Goal: Task Accomplishment & Management: Manage account settings

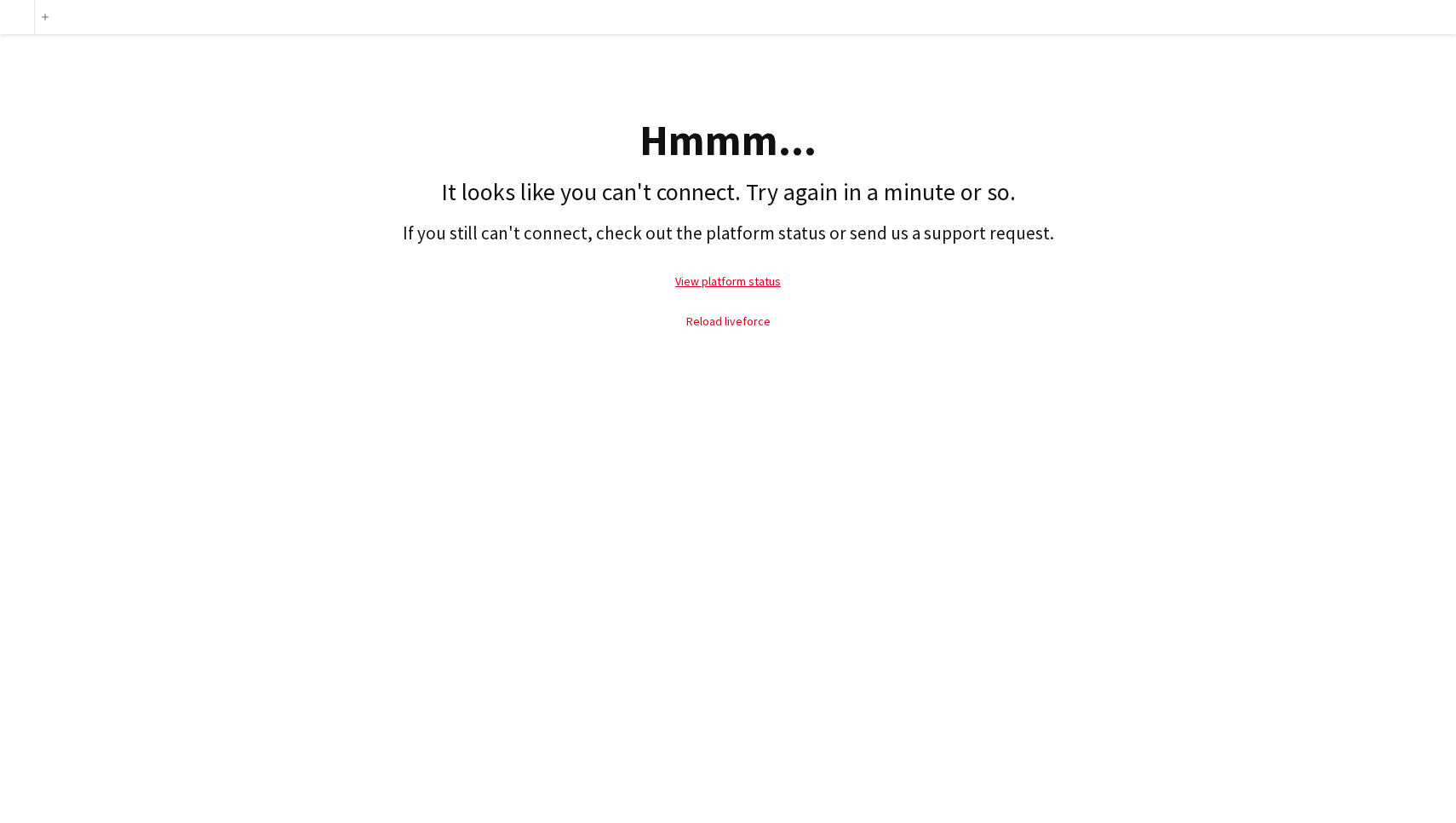
click at [728, 323] on link "Reload liveforce" at bounding box center [728, 321] width 84 height 15
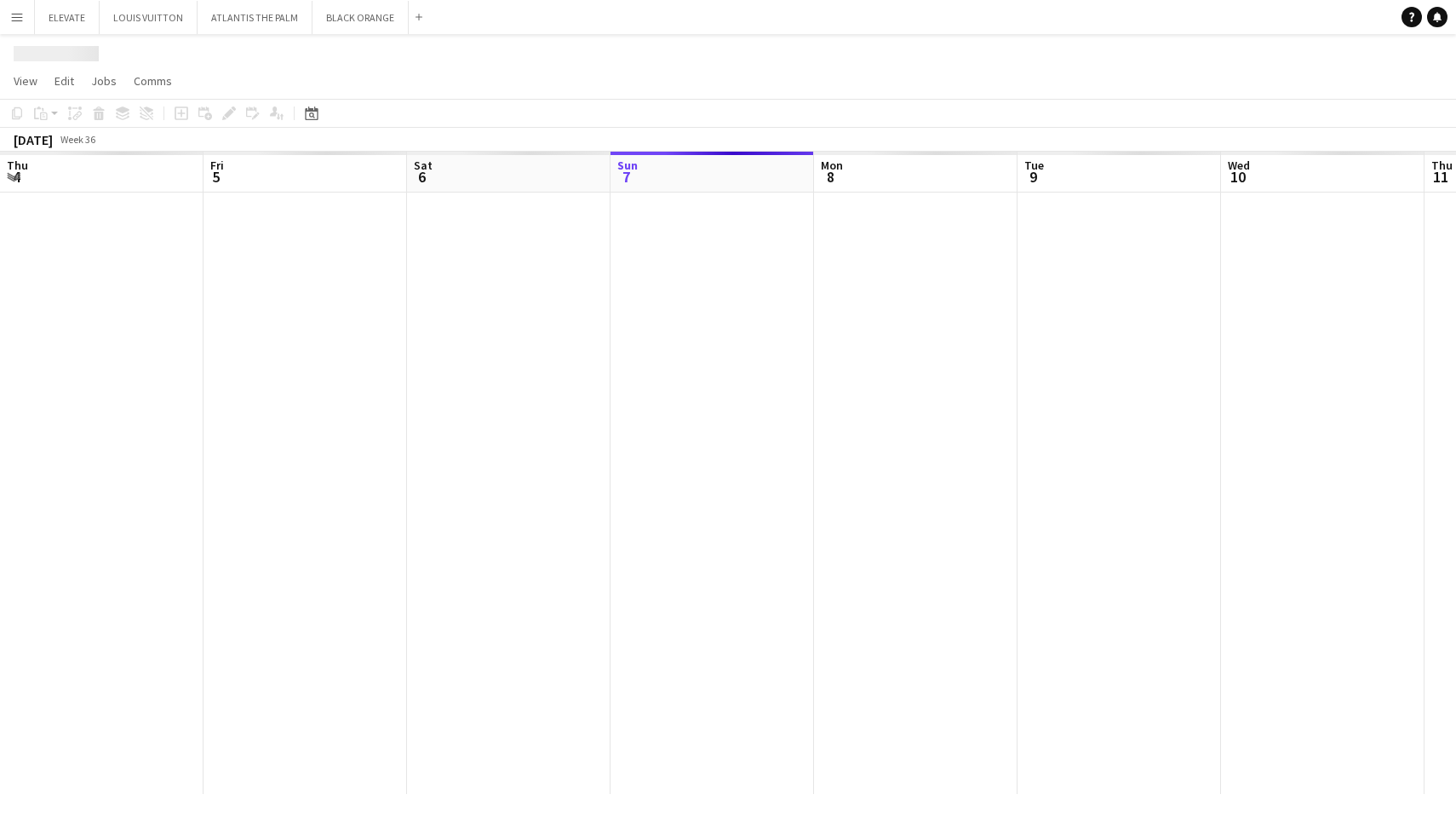
scroll to position [0, 407]
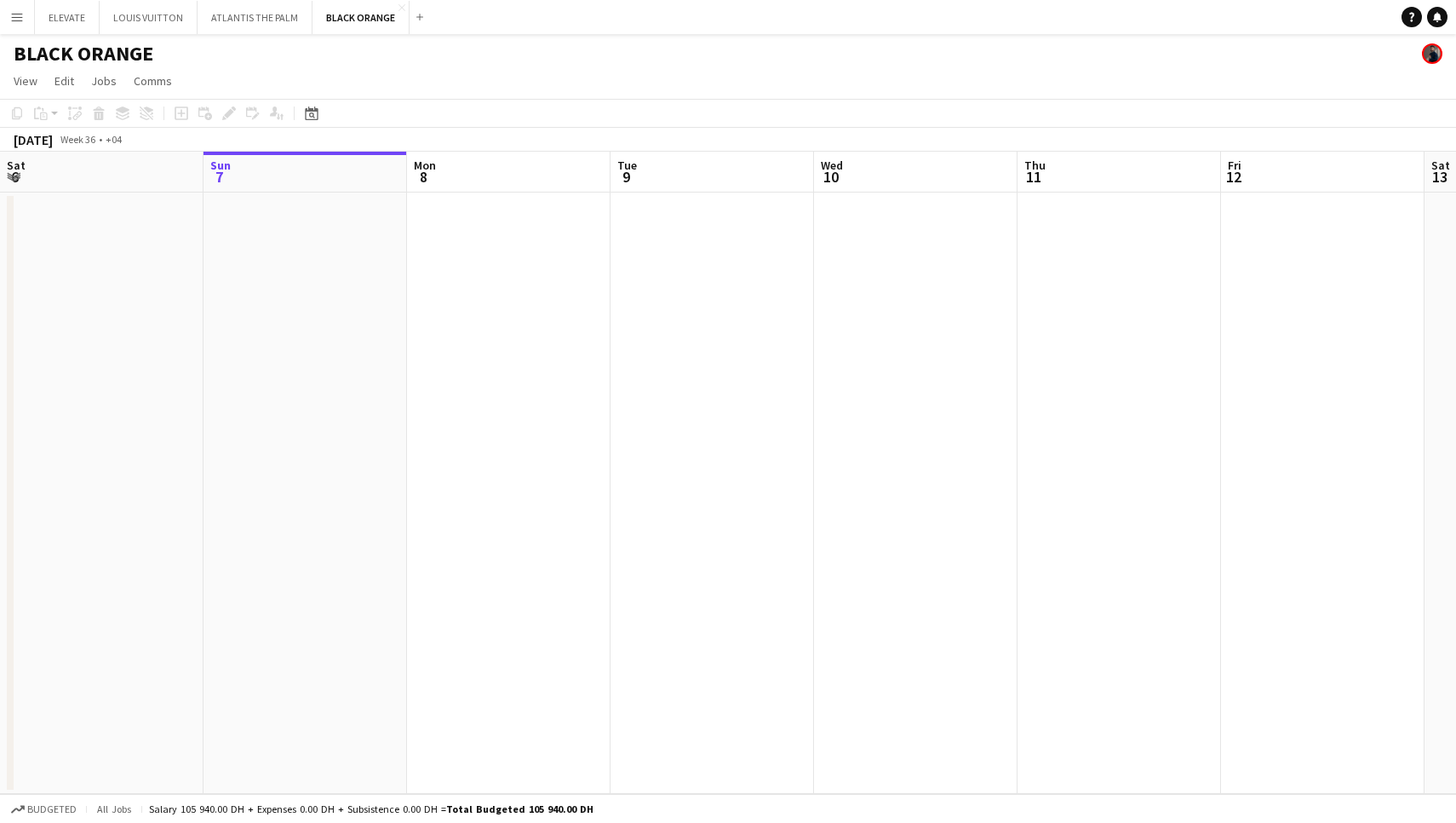
click at [7, 15] on button "Menu" at bounding box center [17, 17] width 34 height 34
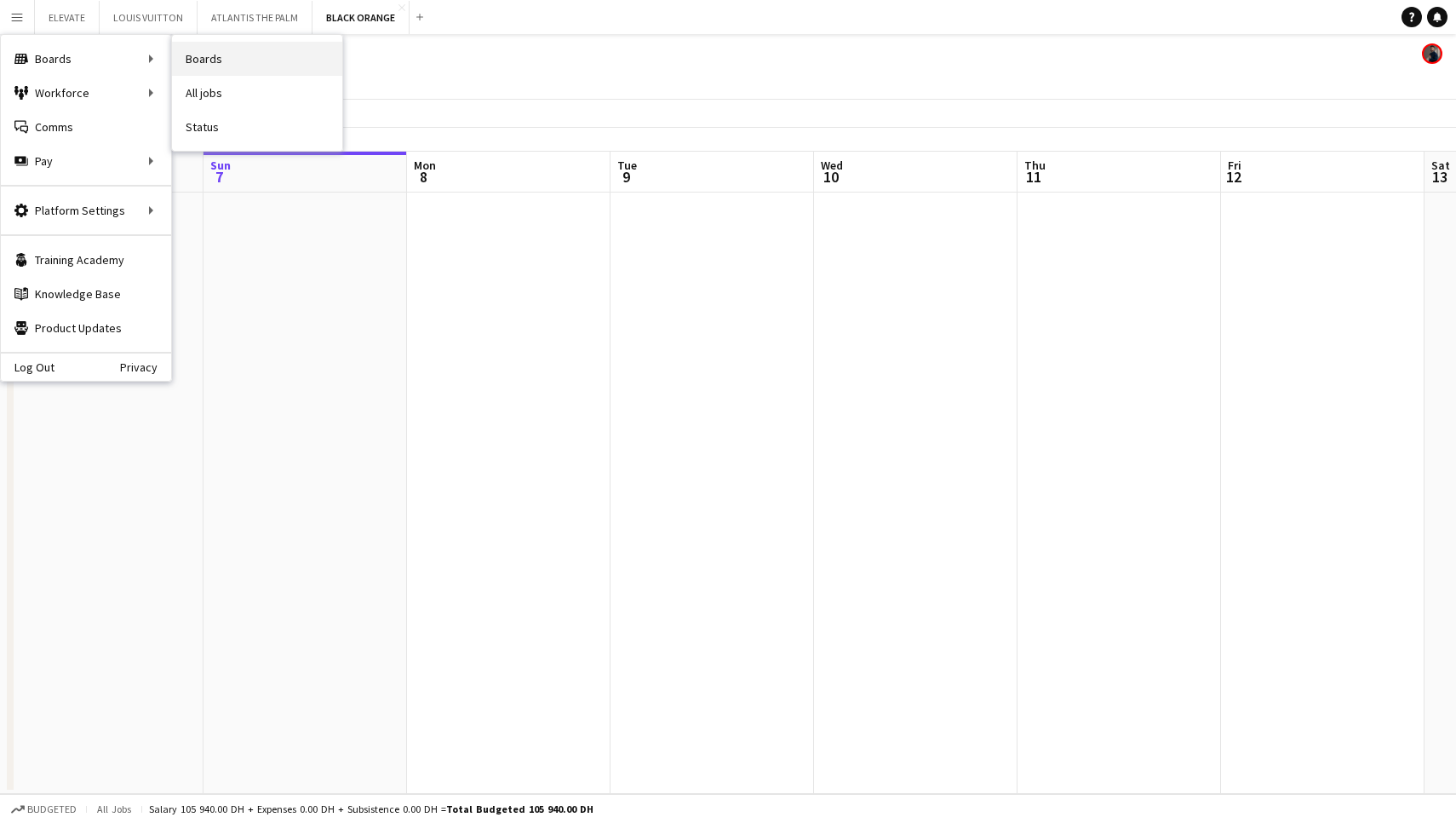
click at [198, 62] on link "Boards" at bounding box center [257, 59] width 170 height 34
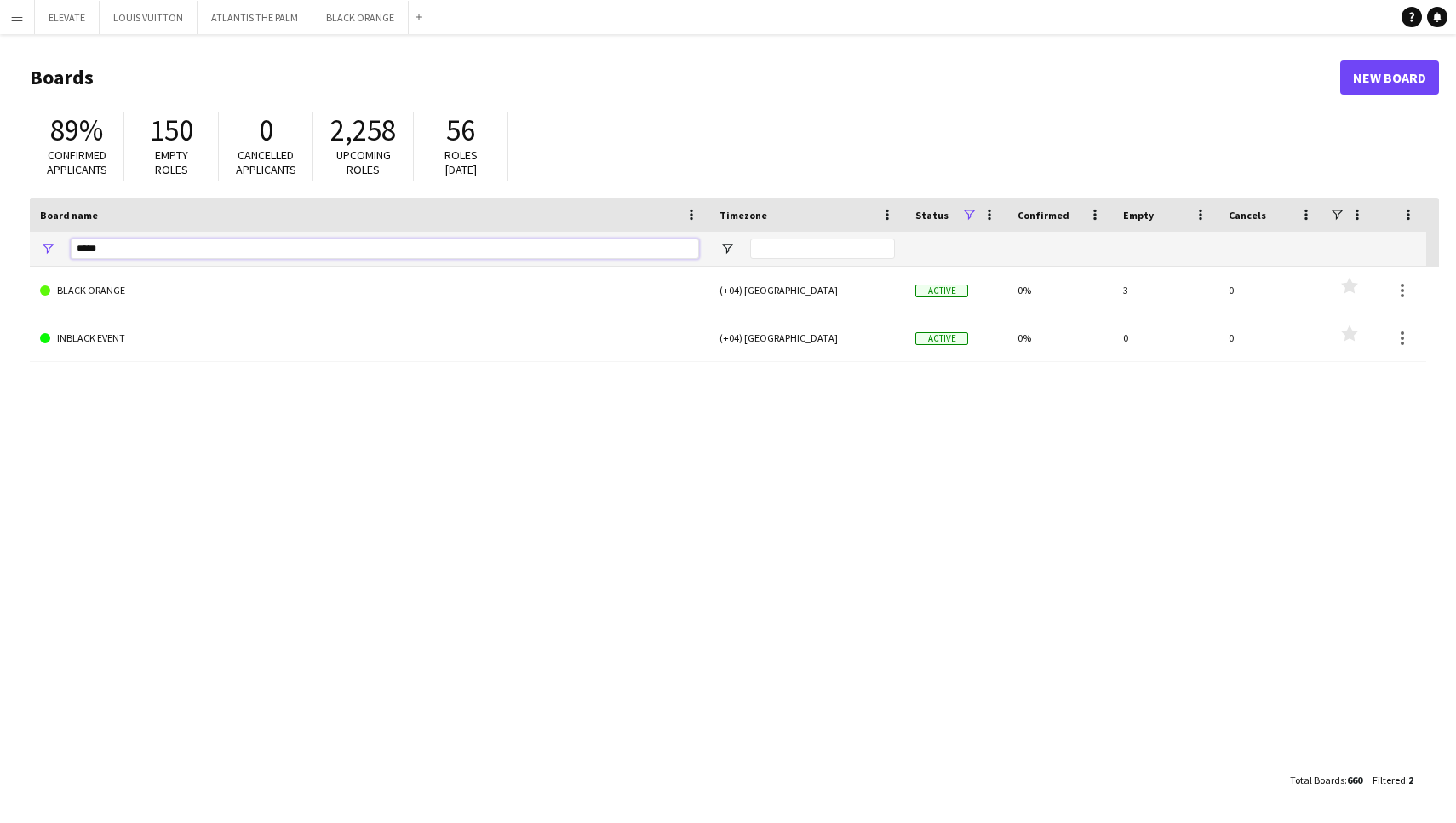
drag, startPoint x: 208, startPoint y: 258, endPoint x: 22, endPoint y: 244, distance: 186.5
click at [22, 244] on main "Boards New Board 89% Confirmed applicants 150 Empty roles 0 Cancelled applicant…" at bounding box center [728, 428] width 1456 height 788
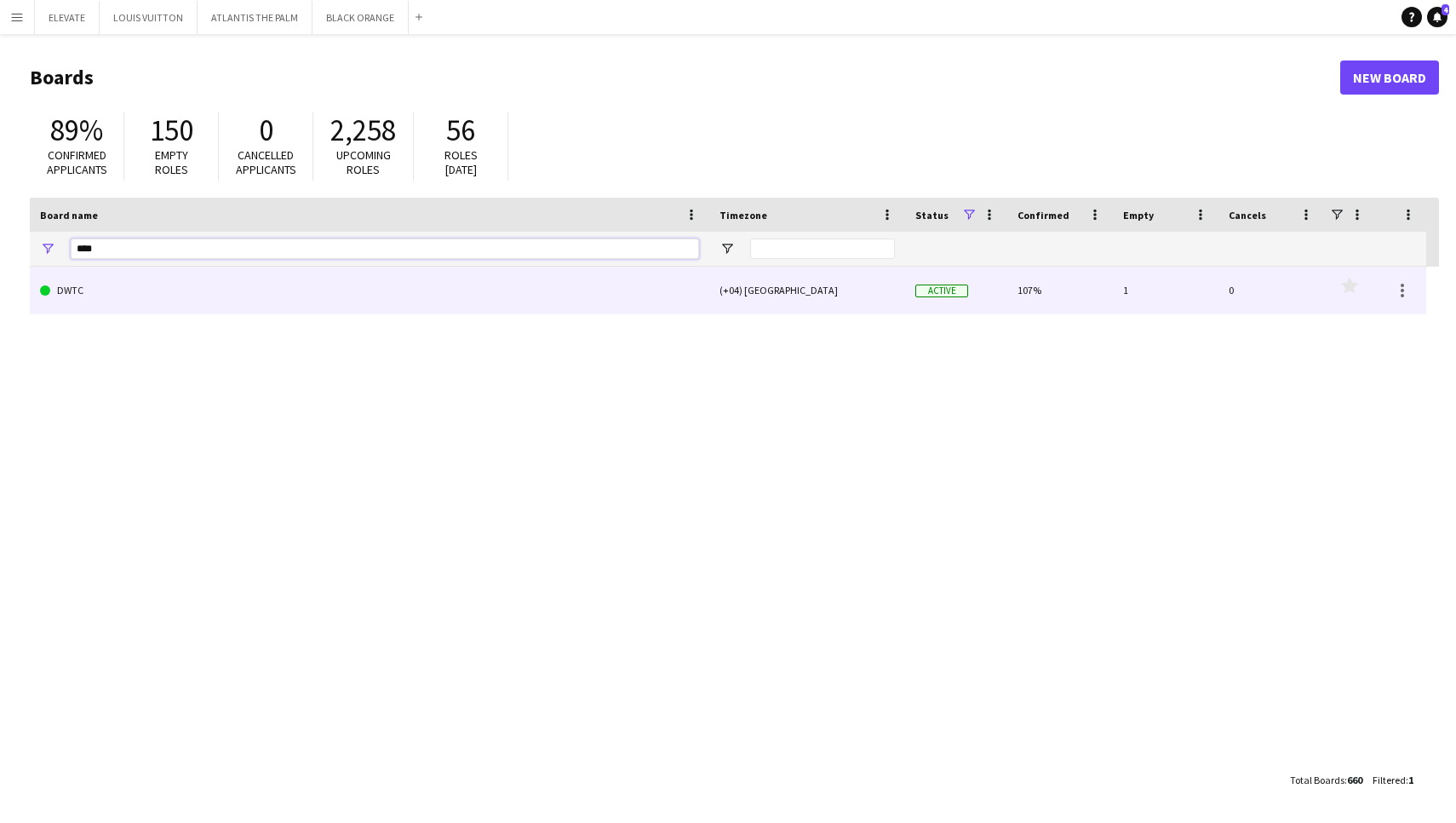
type input "****"
click at [134, 313] on link "DWTC" at bounding box center [368, 290] width 659 height 47
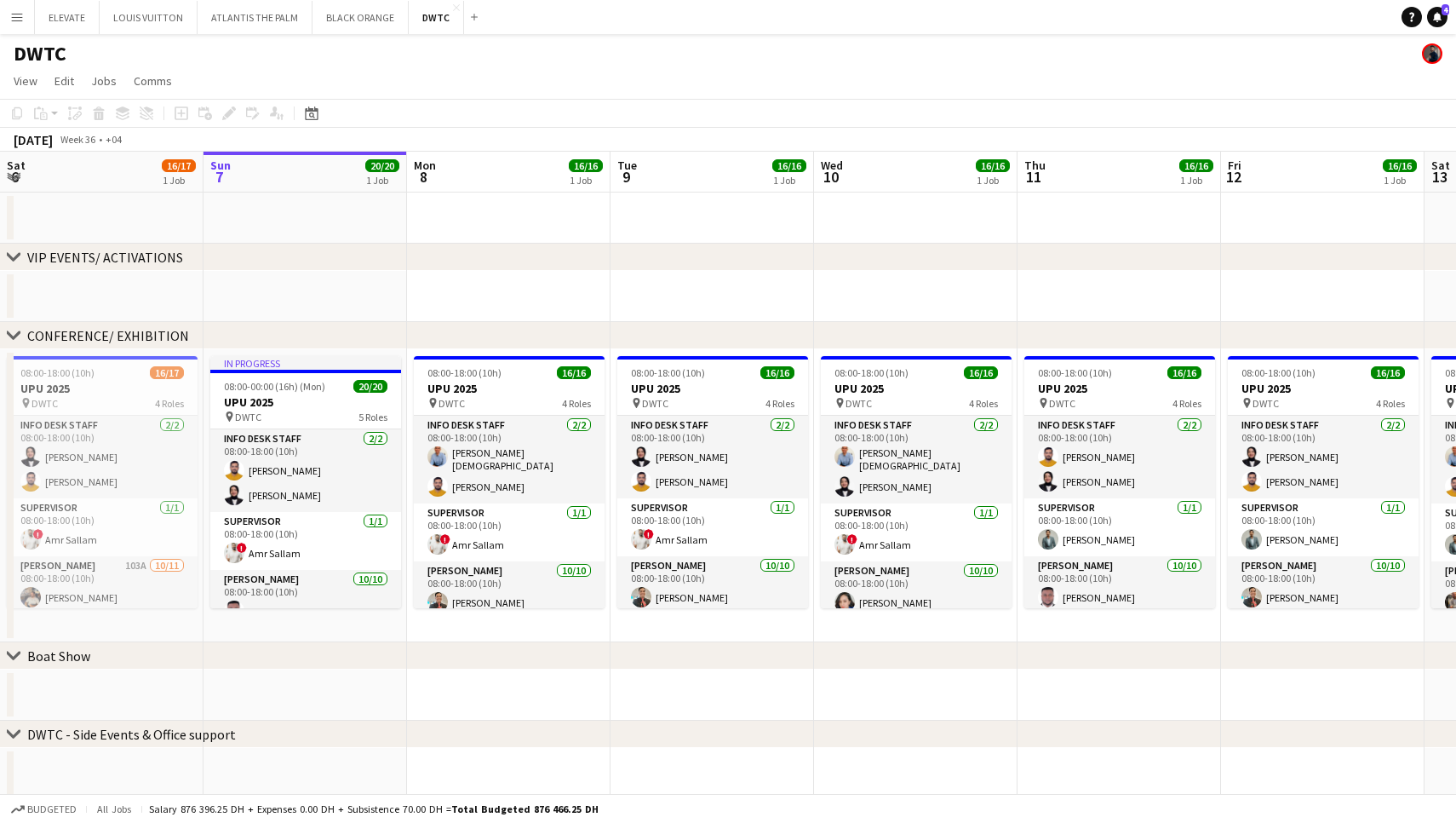
click at [20, 26] on button "Menu" at bounding box center [17, 17] width 34 height 34
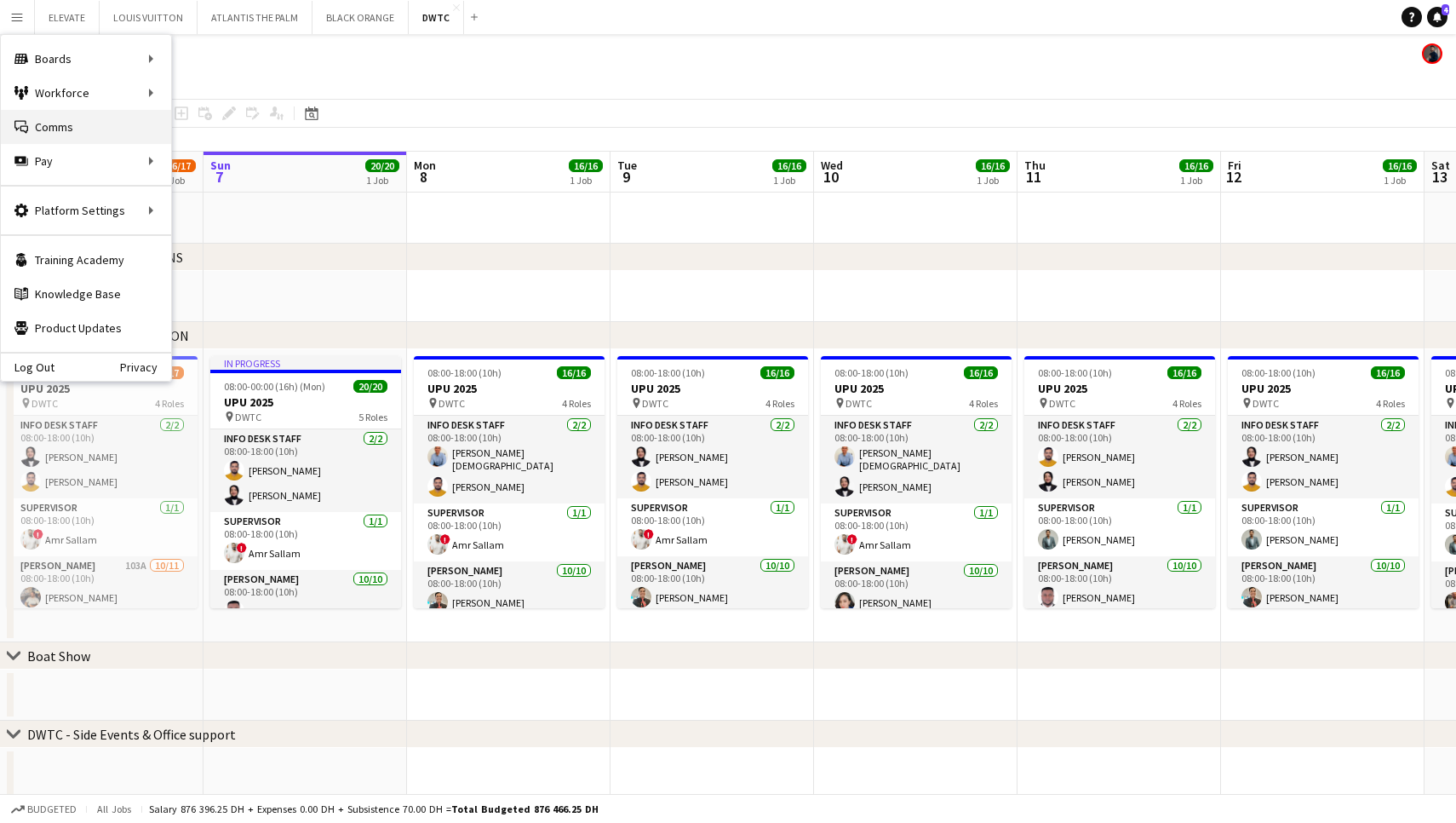
click at [94, 118] on link "Comms Comms" at bounding box center [86, 127] width 170 height 34
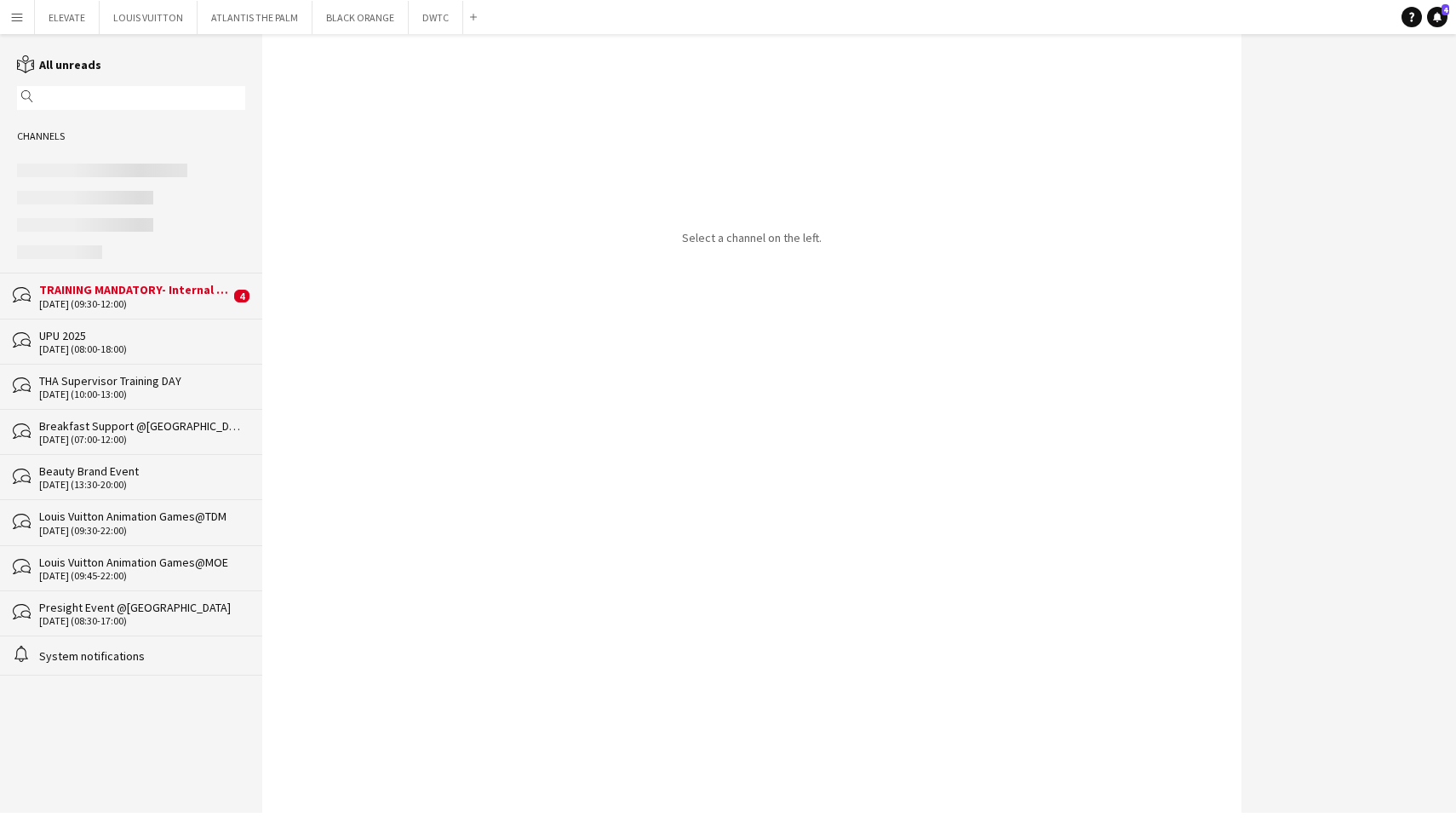
click at [188, 297] on div "TRAINING MANDATORY- Internal Sales Training BMW" at bounding box center [134, 289] width 191 height 15
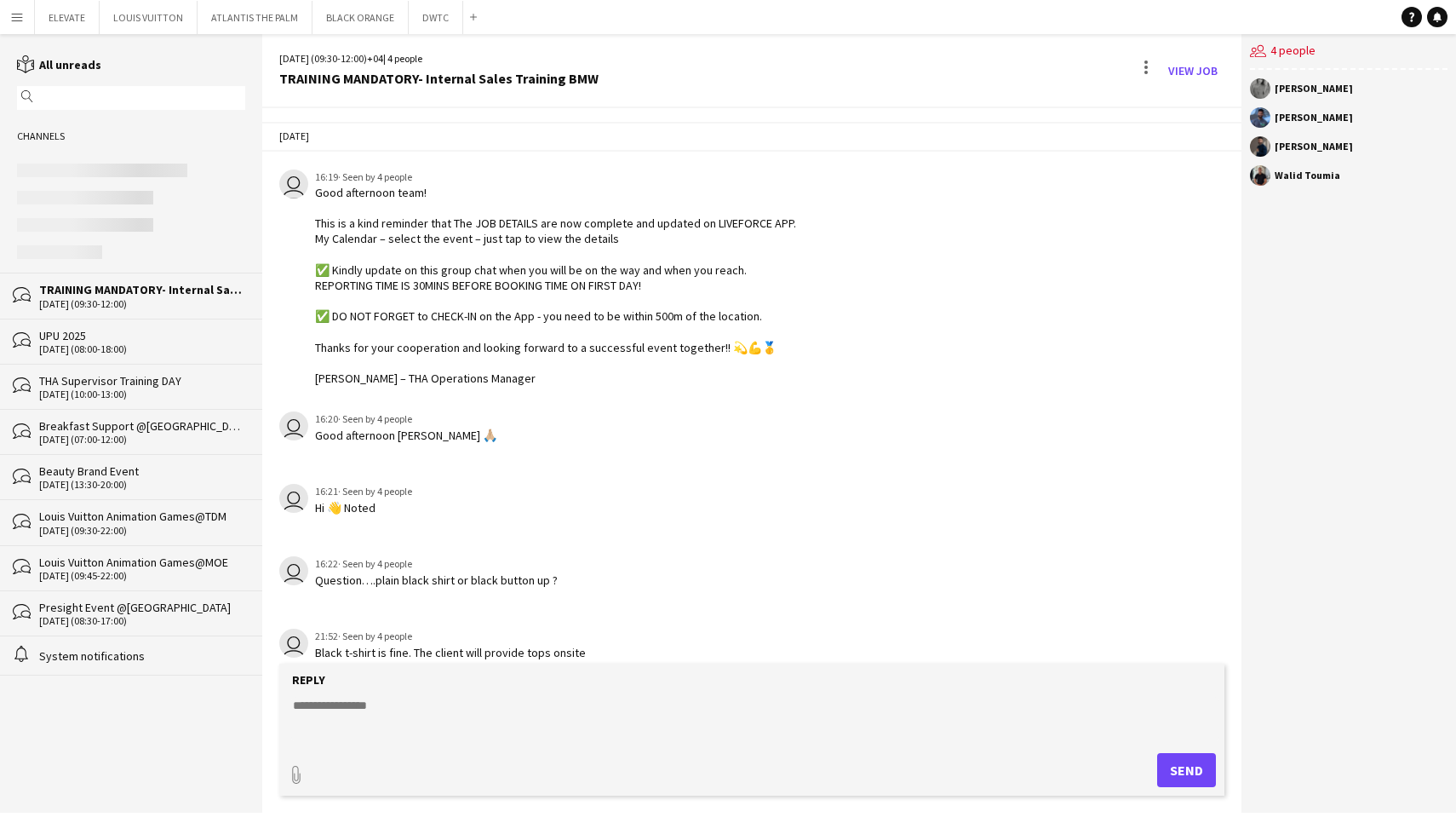
scroll to position [2029, 0]
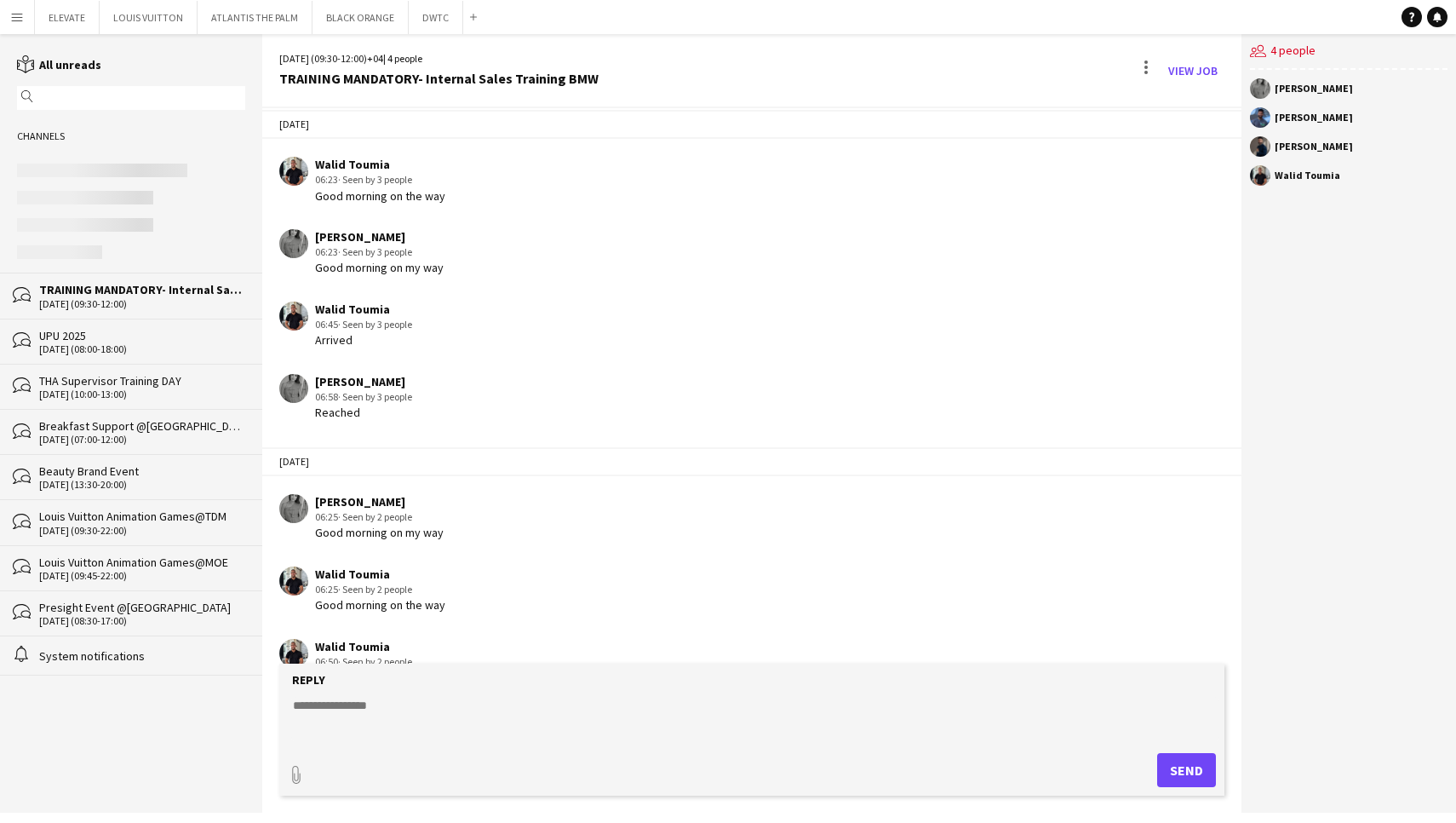
click at [102, 378] on div "THA Supervisor Training DAY" at bounding box center [142, 381] width 206 height 15
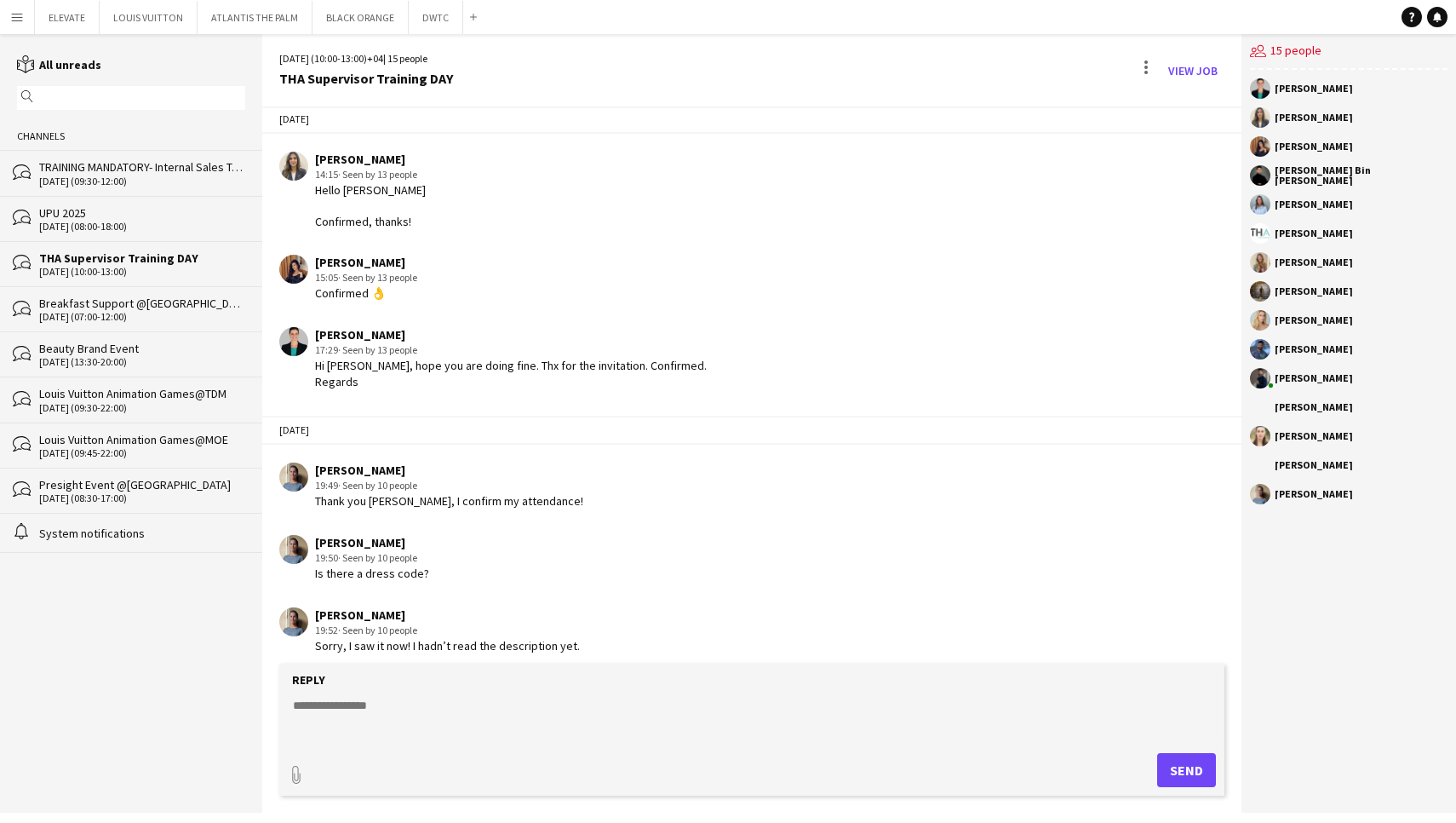
scroll to position [1065, 0]
click at [1207, 68] on link "View Job" at bounding box center [1192, 70] width 63 height 27
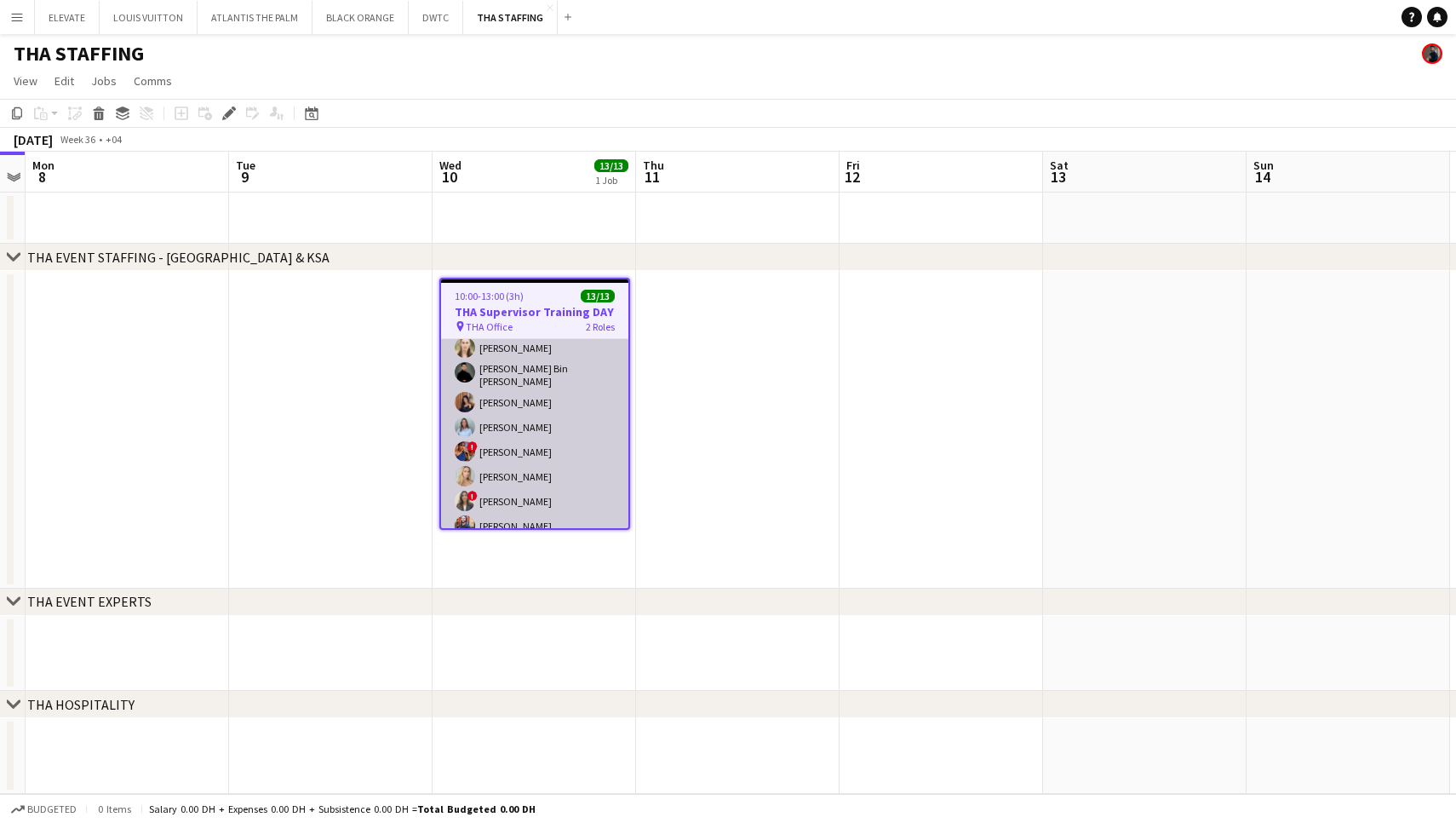
scroll to position [116, 0]
click at [547, 466] on app-card-role "Supervisor [DATE] 10:00-13:00 (3h) [PERSON_NAME] [PERSON_NAME] Bin [PERSON_NAME…" at bounding box center [535, 460] width 187 height 310
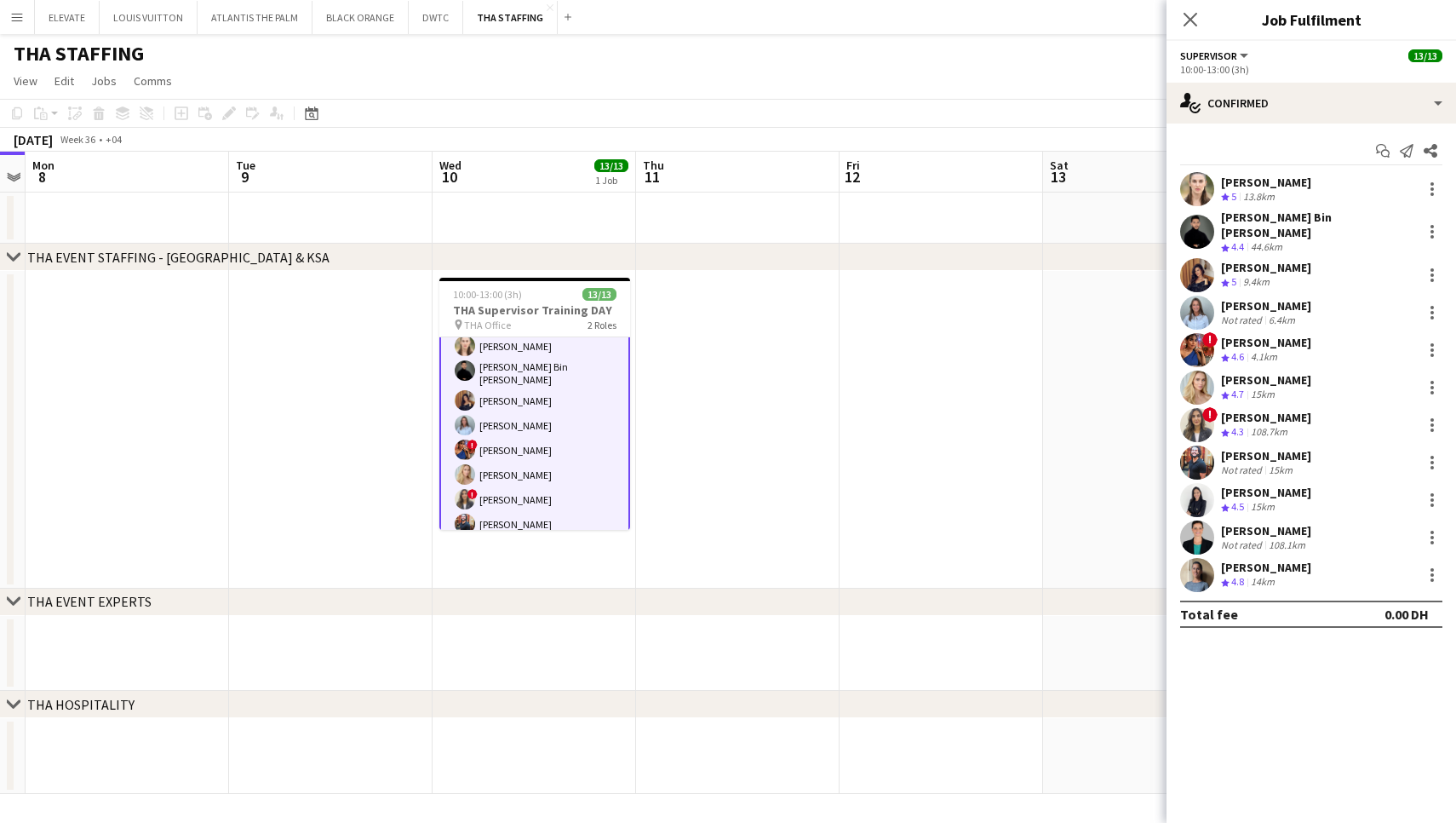
click at [1271, 197] on div "13.8km" at bounding box center [1259, 197] width 39 height 14
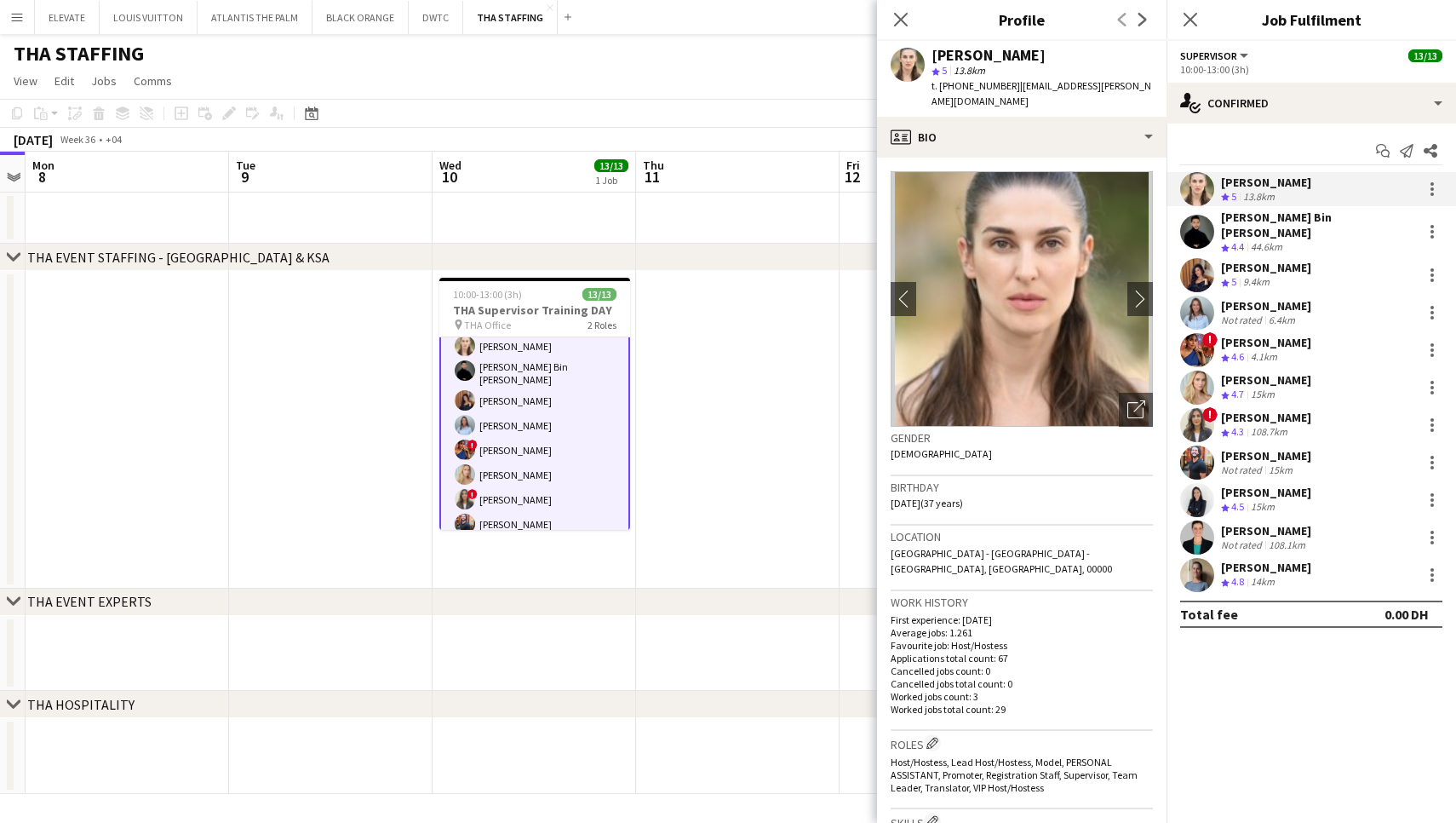
click at [1142, 11] on app-icon "Next" at bounding box center [1143, 20] width 21 height 21
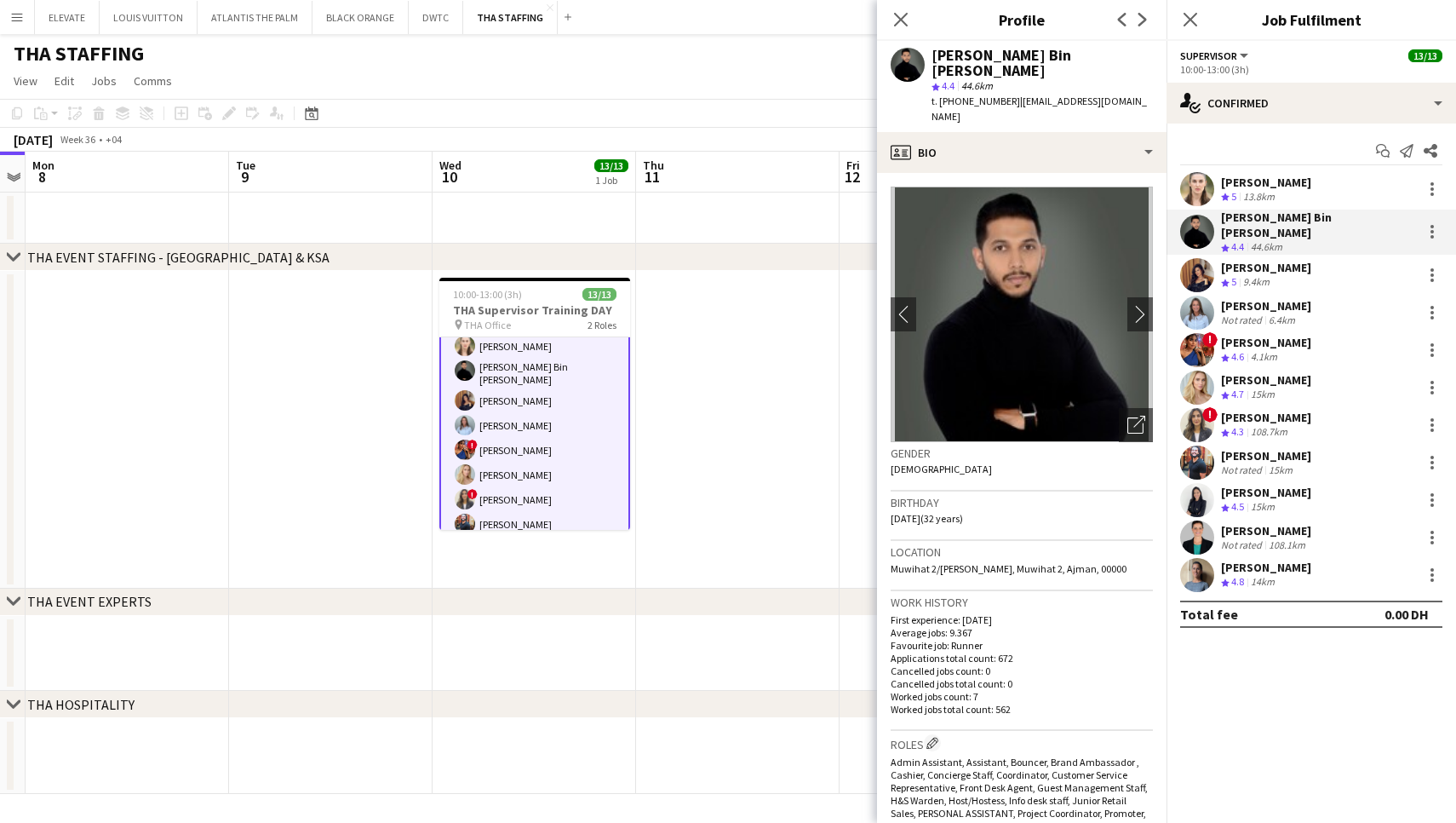
click at [1142, 11] on app-icon "Next" at bounding box center [1143, 20] width 21 height 21
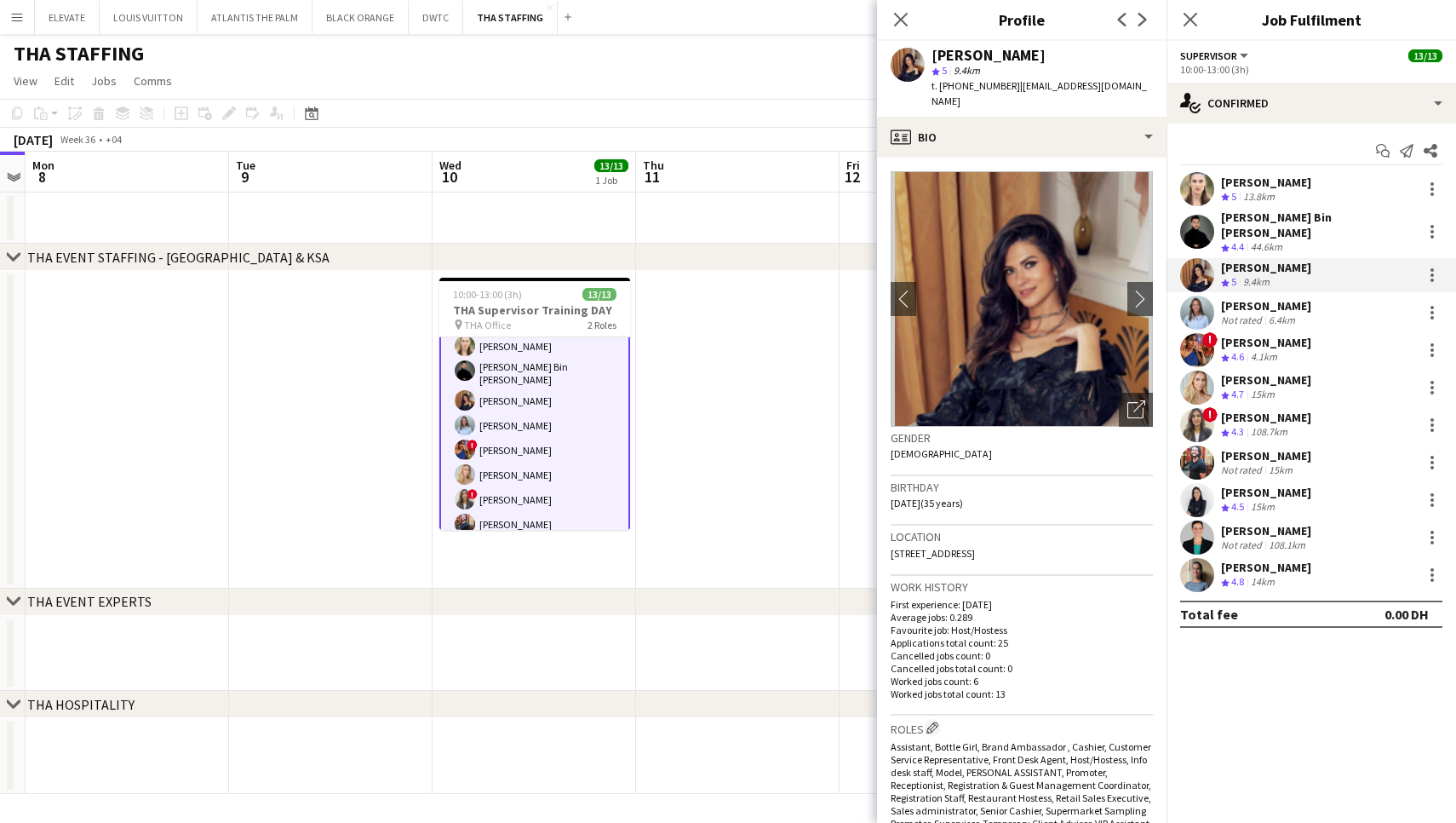
click at [1142, 11] on app-icon "Next" at bounding box center [1143, 20] width 21 height 21
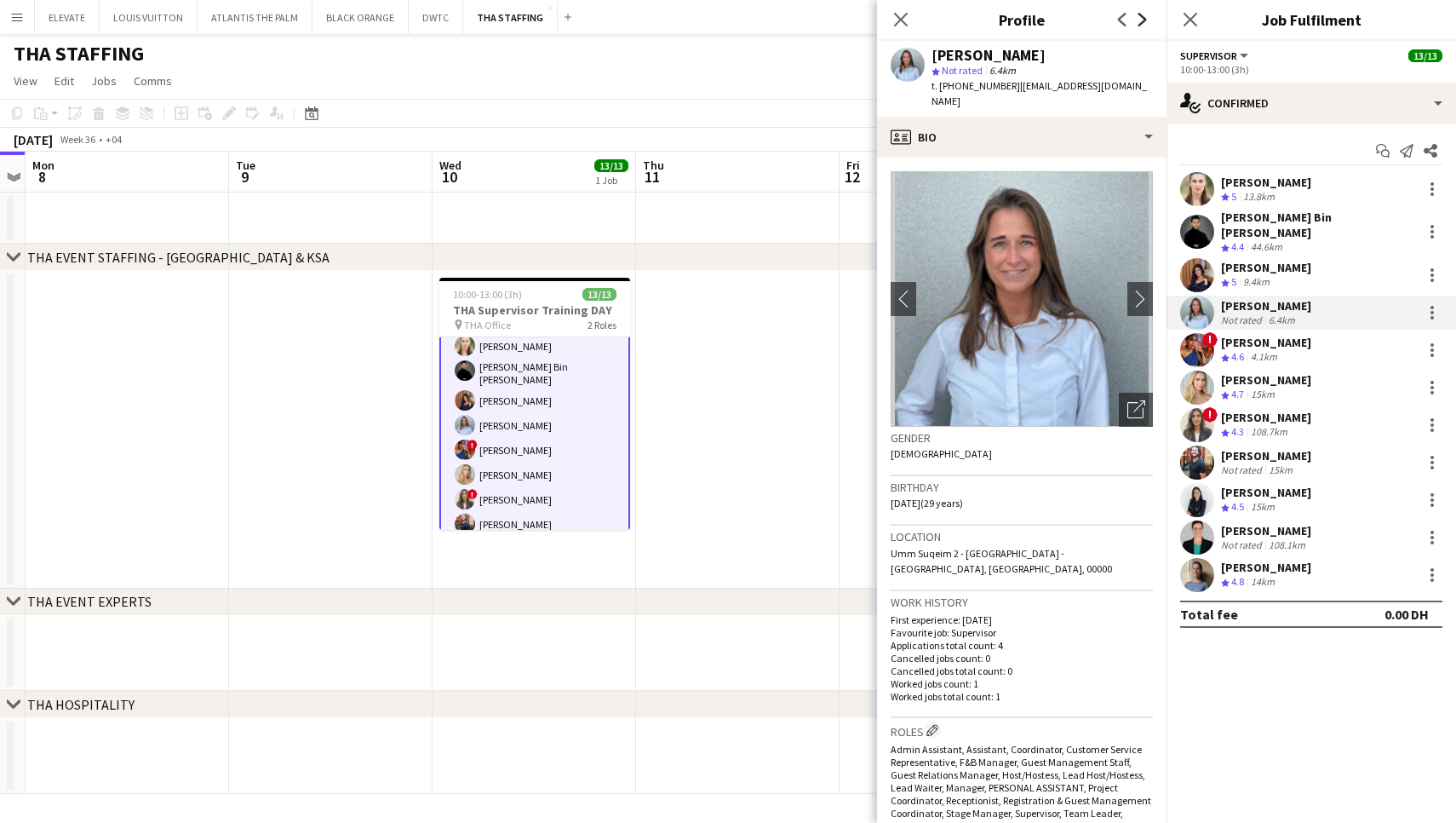
click at [1142, 21] on icon "Next" at bounding box center [1142, 20] width 13 height 13
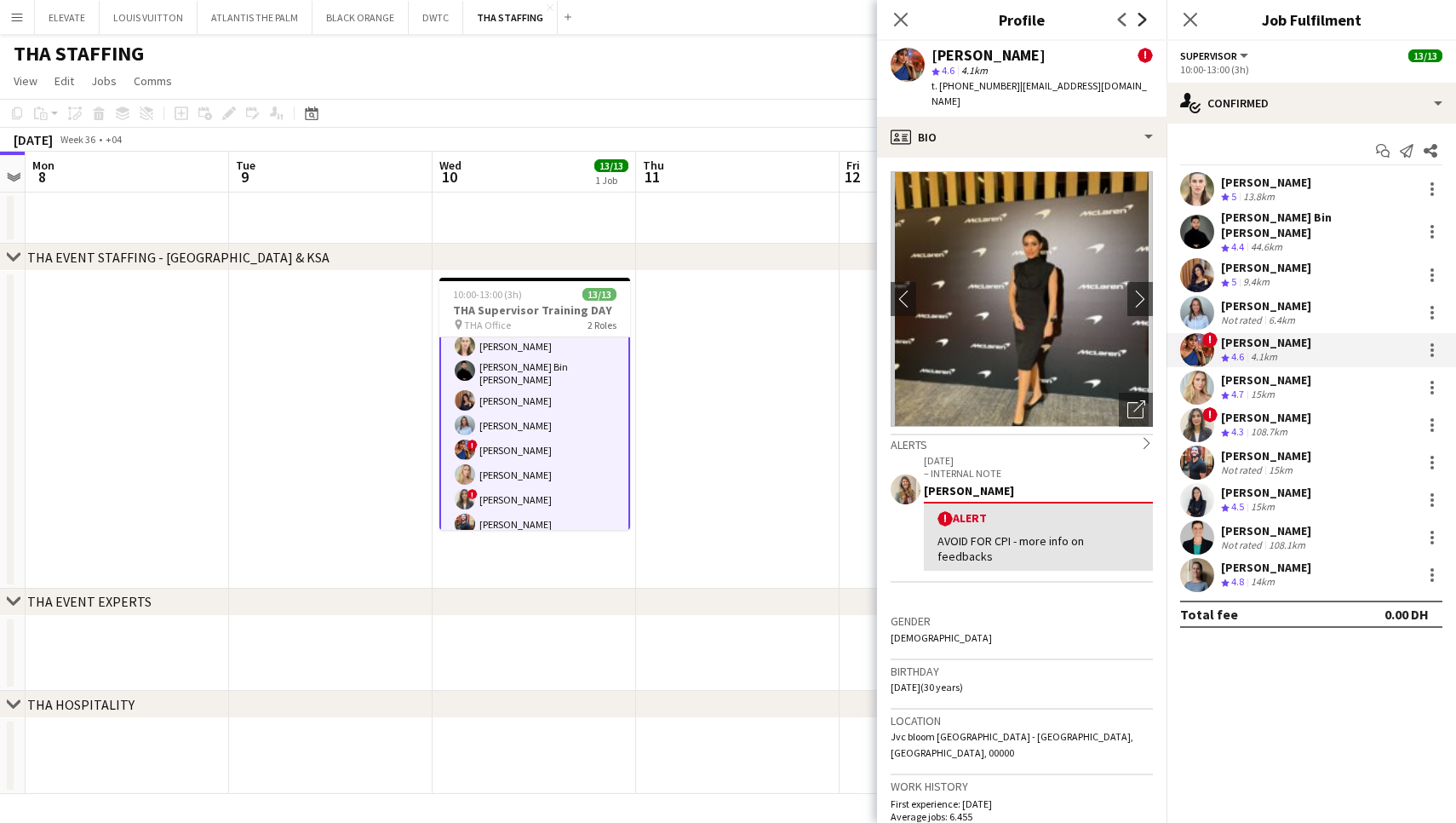
click at [1142, 21] on icon "Next" at bounding box center [1142, 20] width 13 height 13
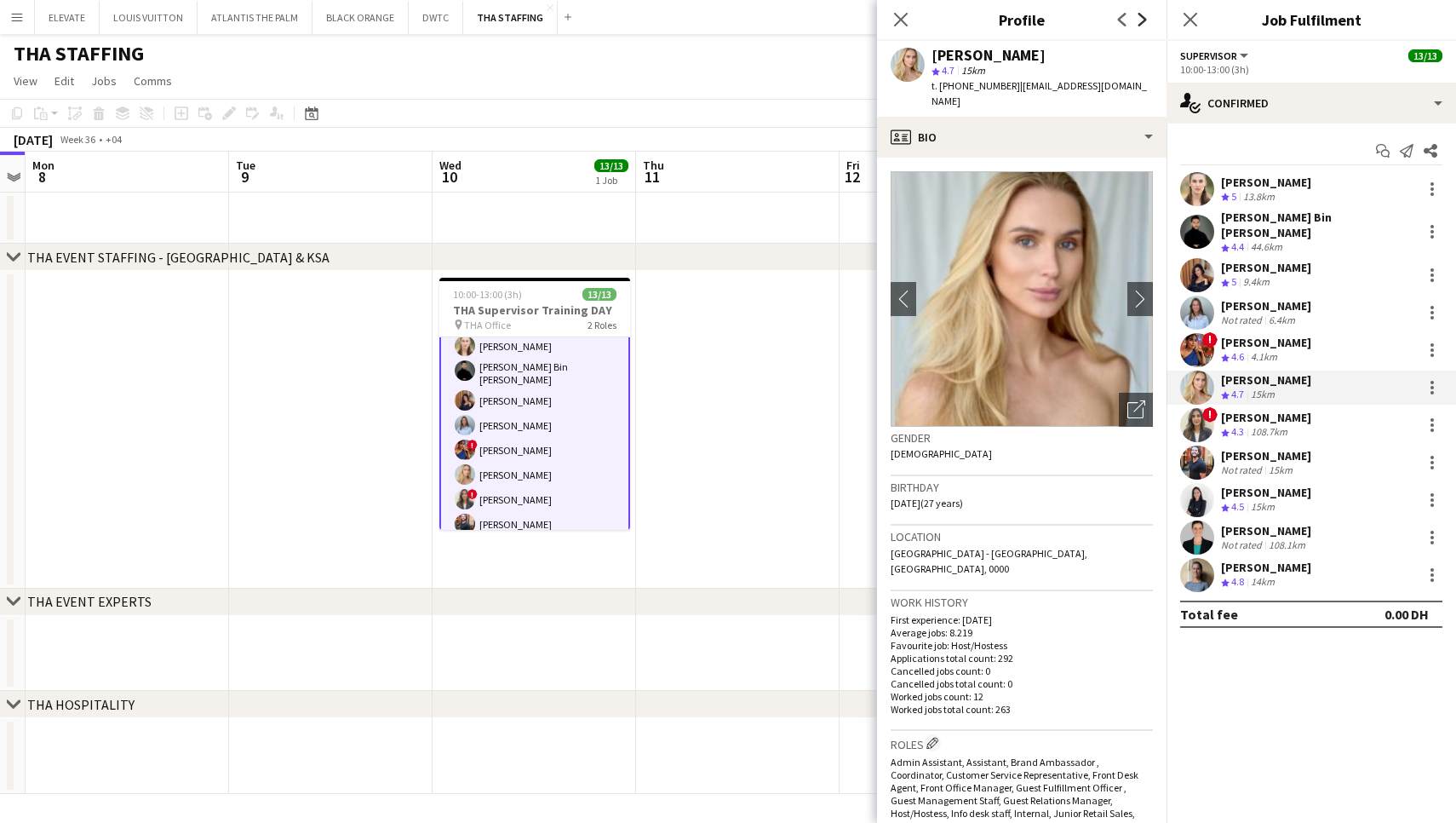
click at [1141, 20] on icon "Next" at bounding box center [1142, 20] width 13 height 13
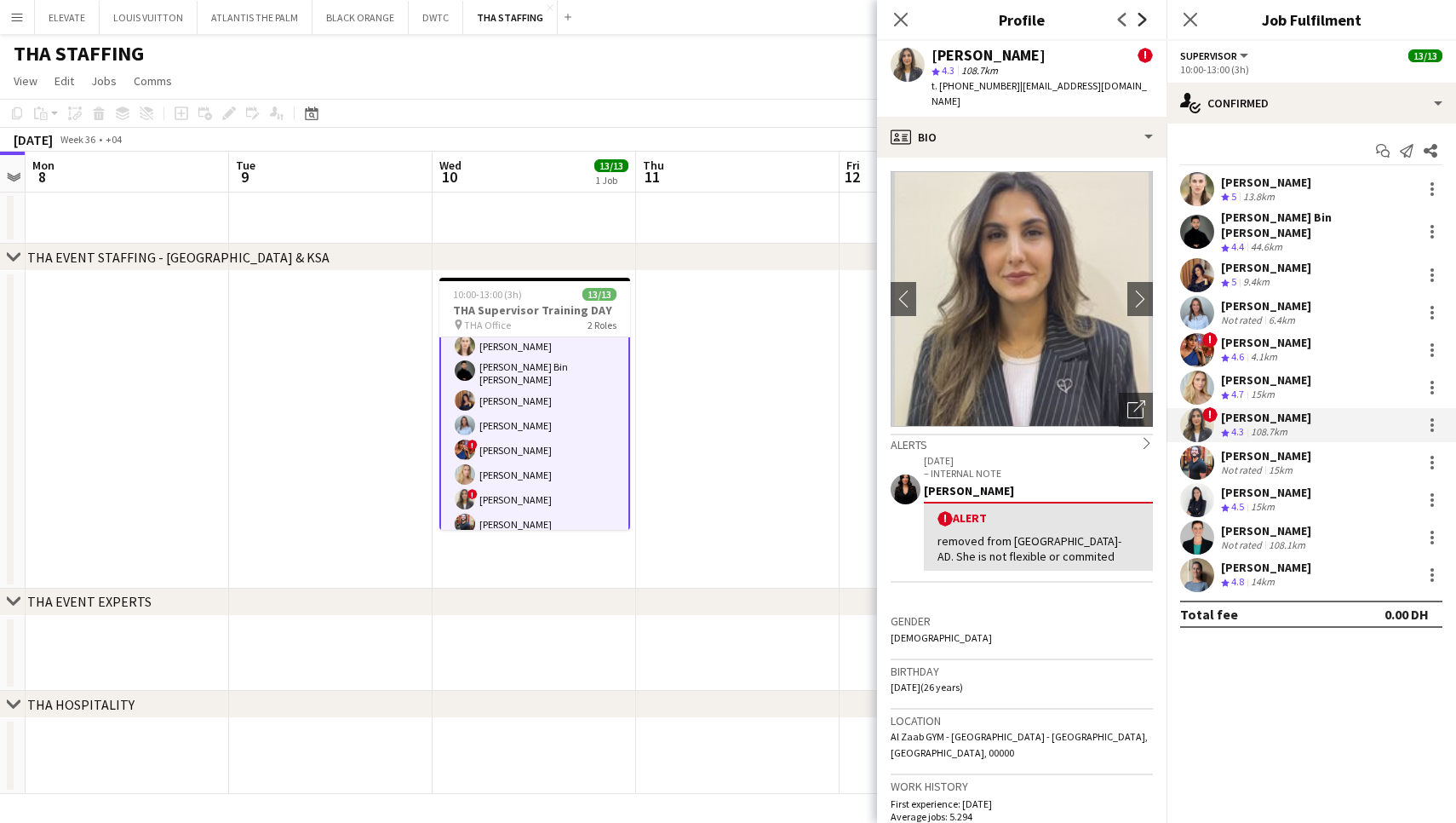
click at [1141, 20] on icon "Next" at bounding box center [1142, 20] width 13 height 13
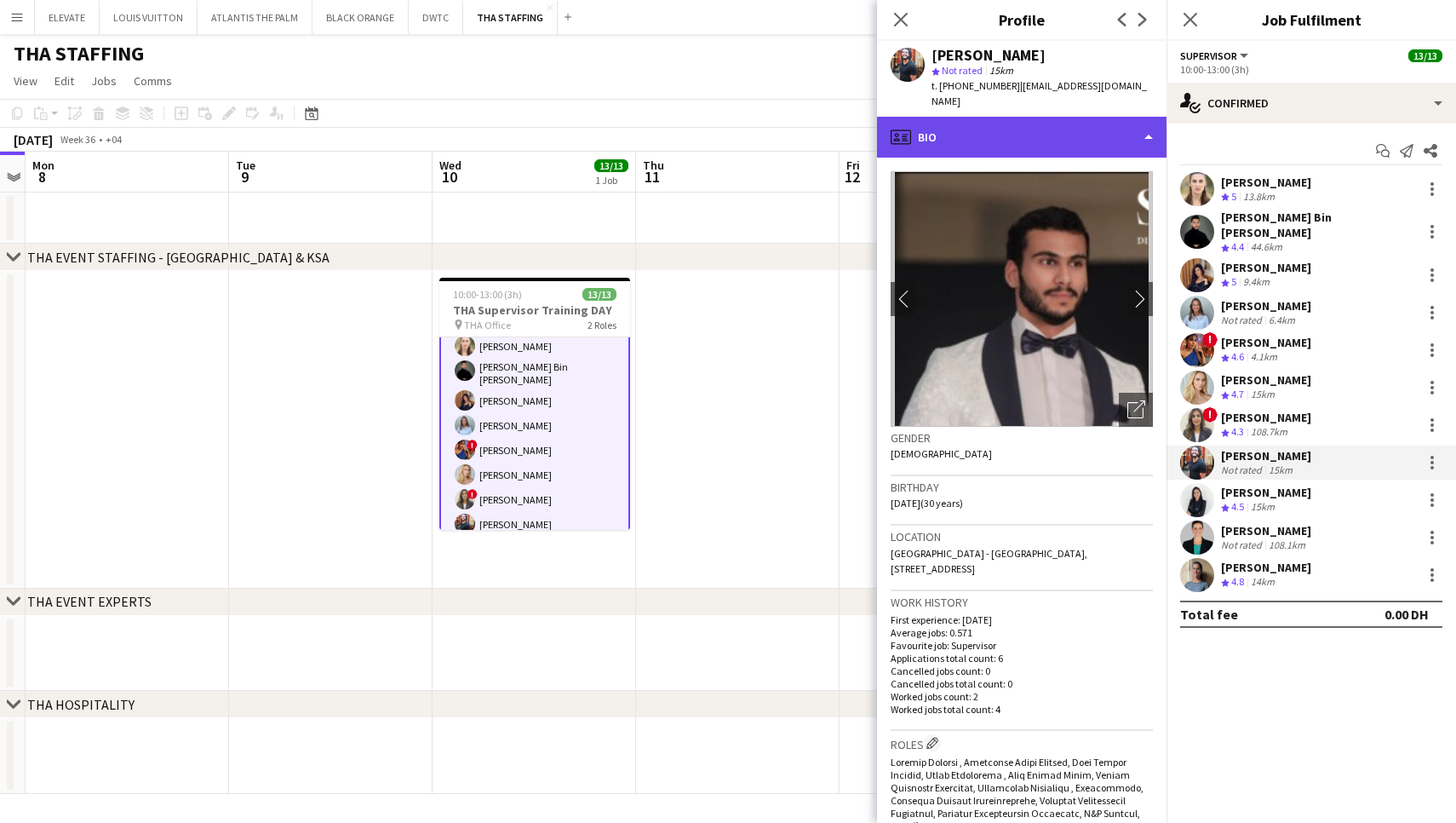
click at [996, 116] on div "profile Bio" at bounding box center [1021, 136] width 289 height 41
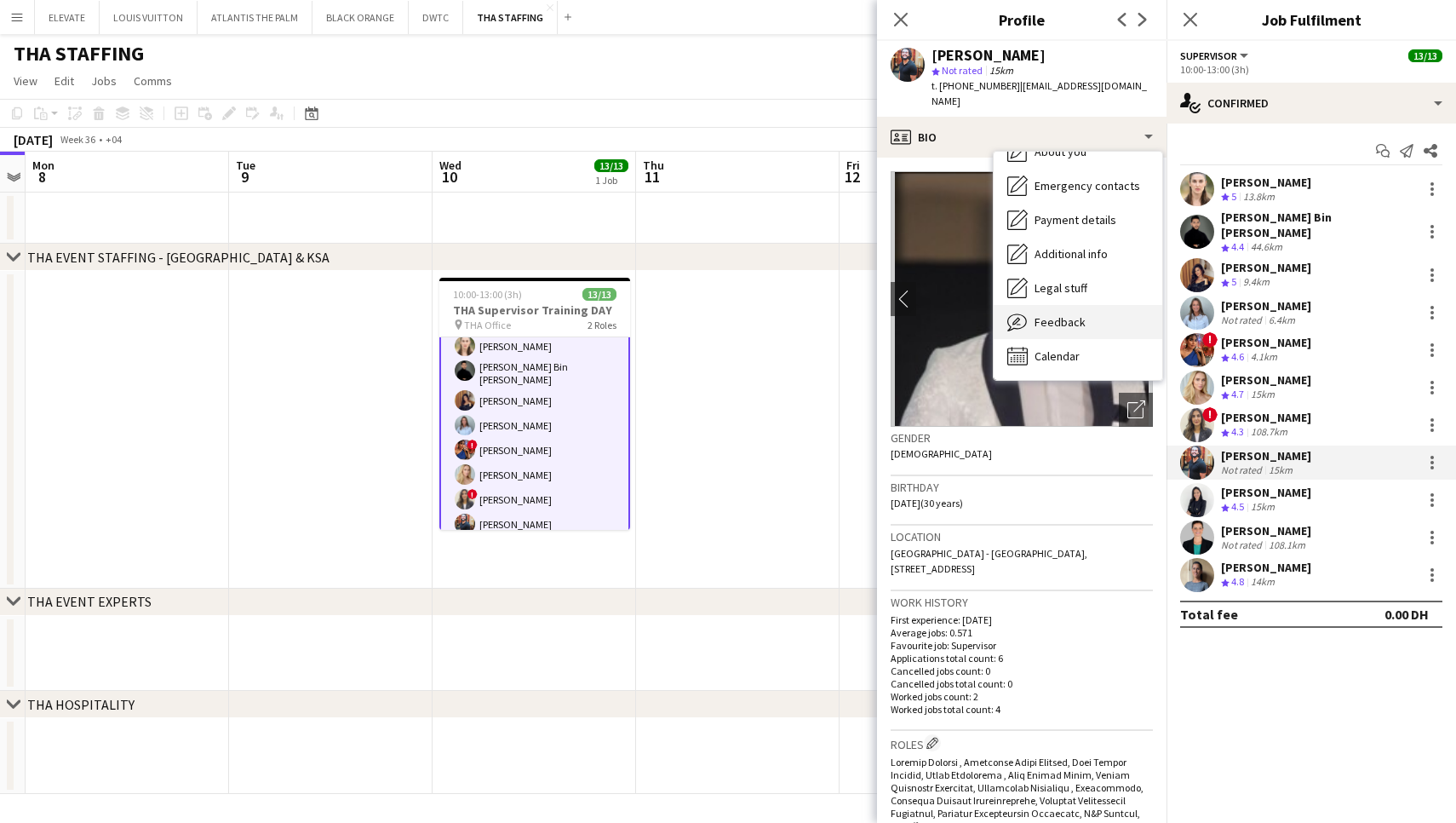
scroll to position [92, 0]
click at [1055, 315] on span "Feedback" at bounding box center [1060, 322] width 51 height 15
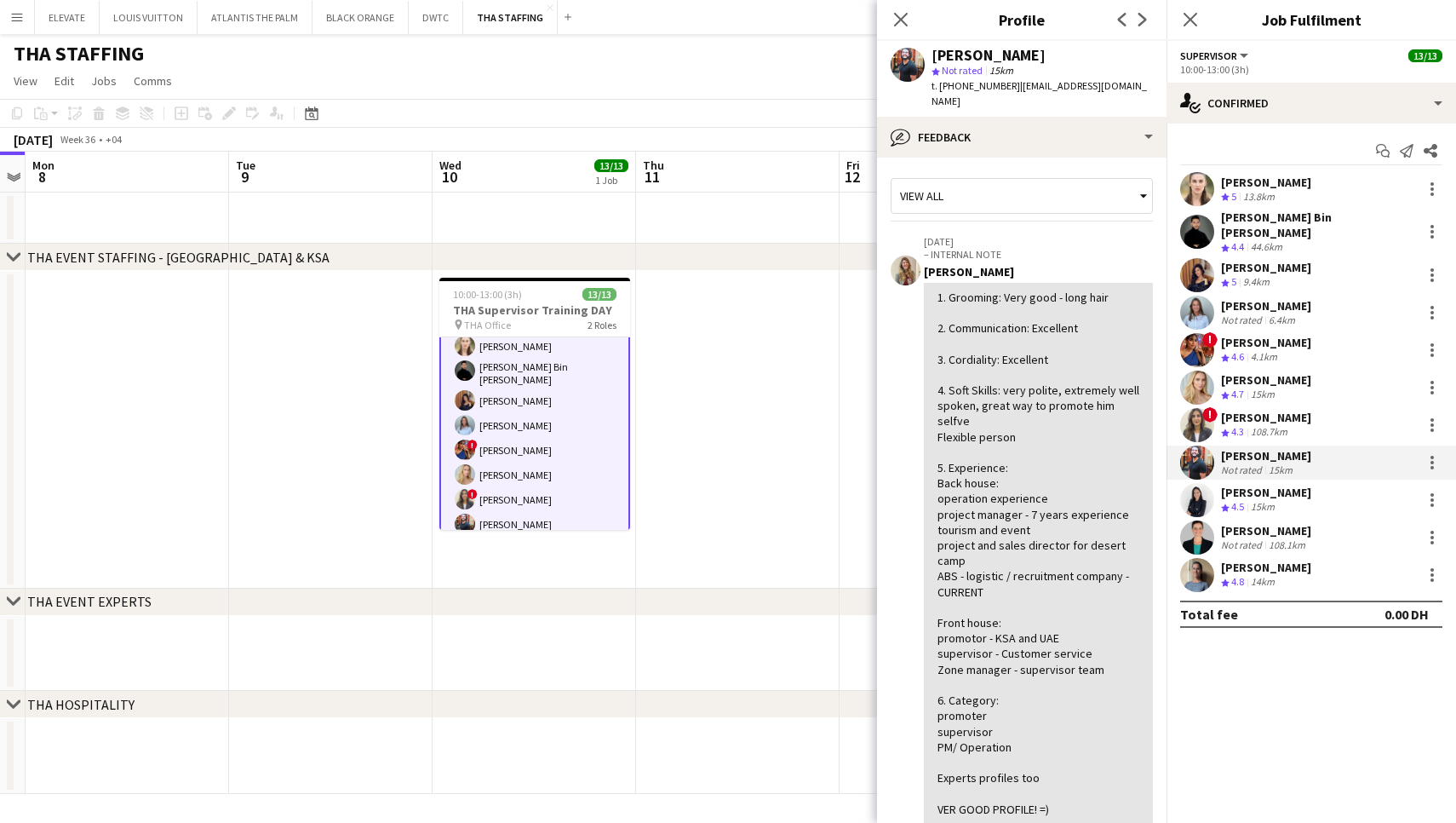
click at [1237, 487] on div "[PERSON_NAME]" at bounding box center [1266, 492] width 91 height 15
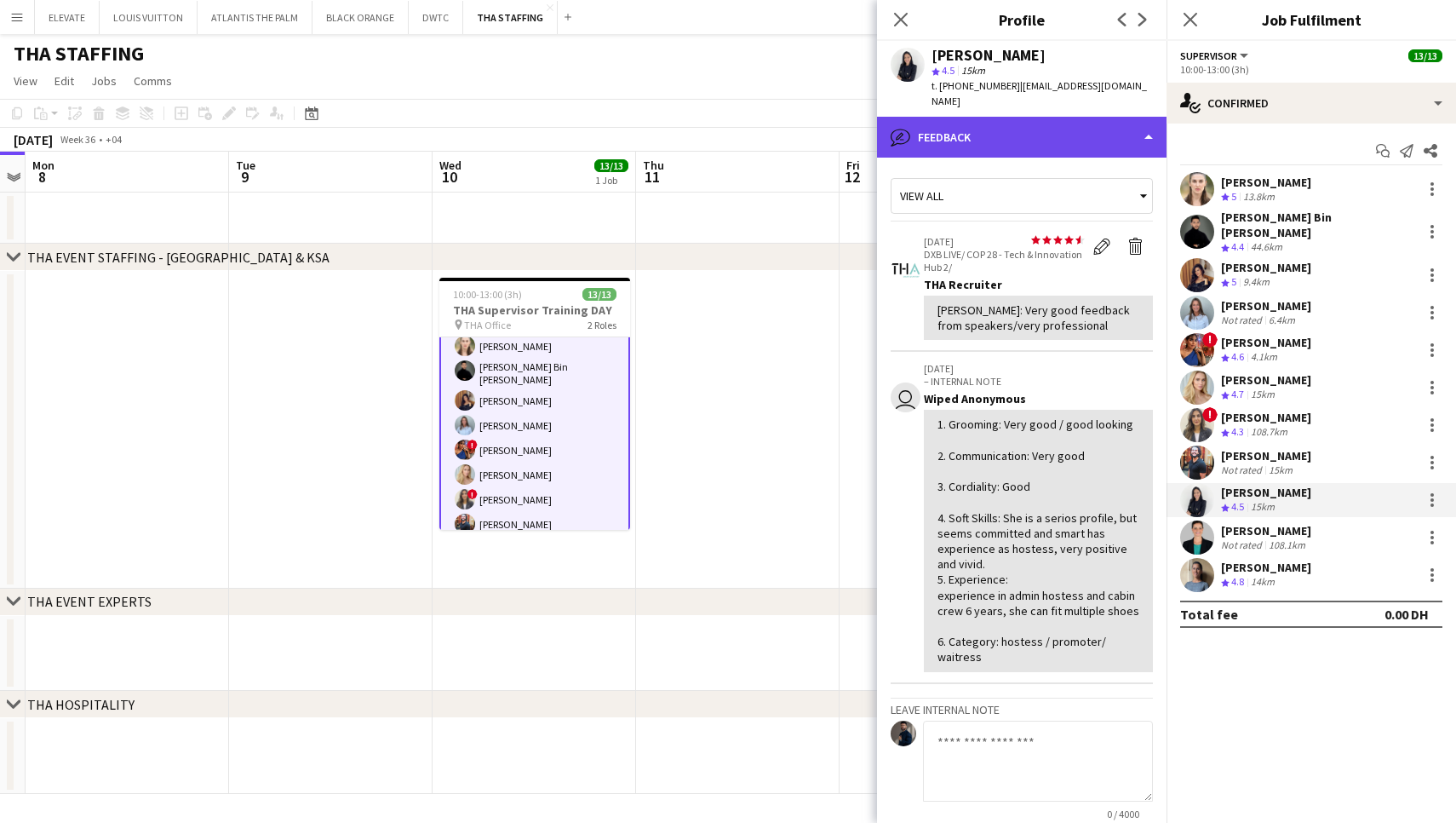
click at [1003, 116] on div "bubble-pencil Feedback" at bounding box center [1021, 136] width 289 height 41
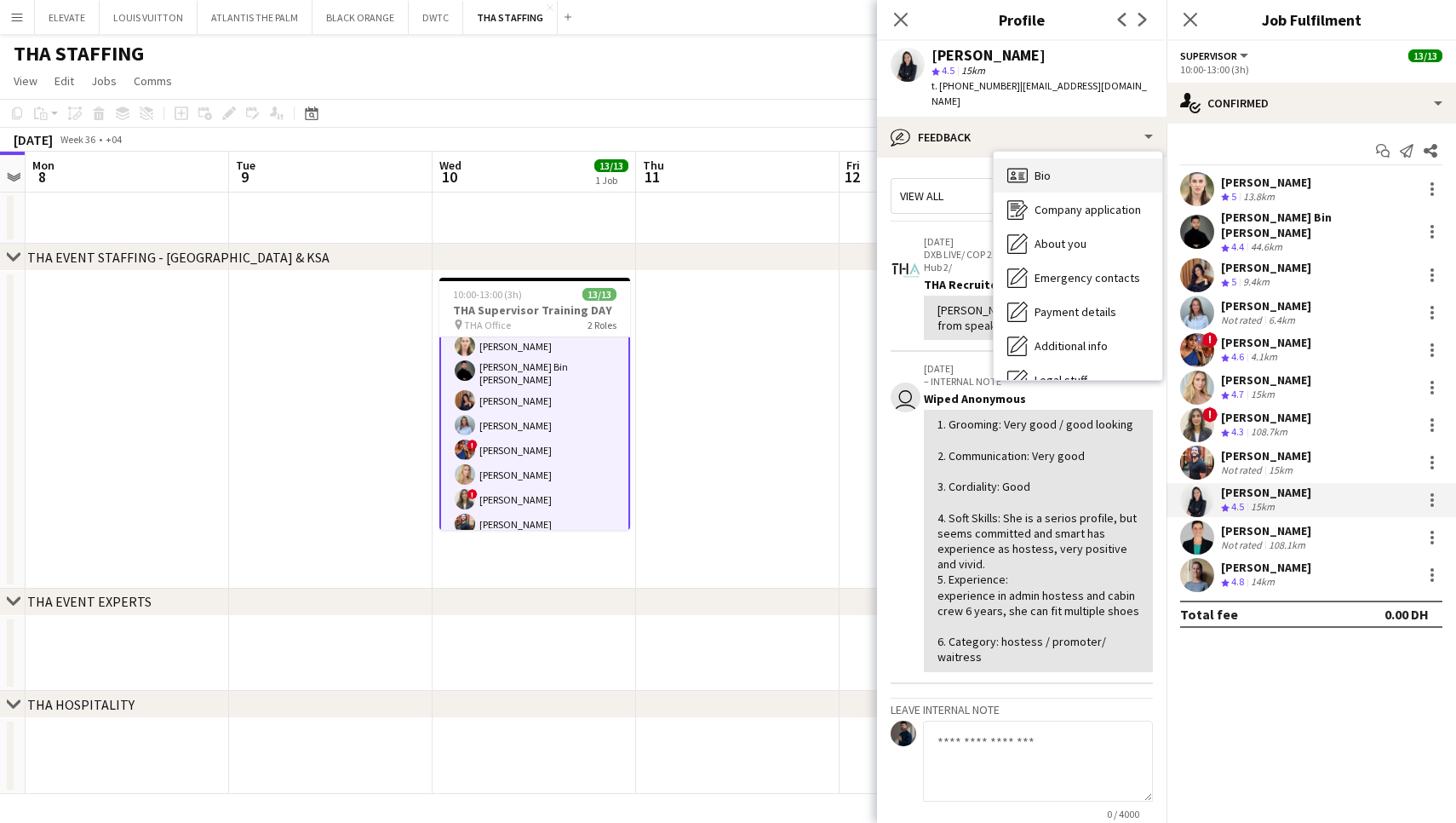
click at [1021, 165] on icon "Bio" at bounding box center [1018, 176] width 21 height 21
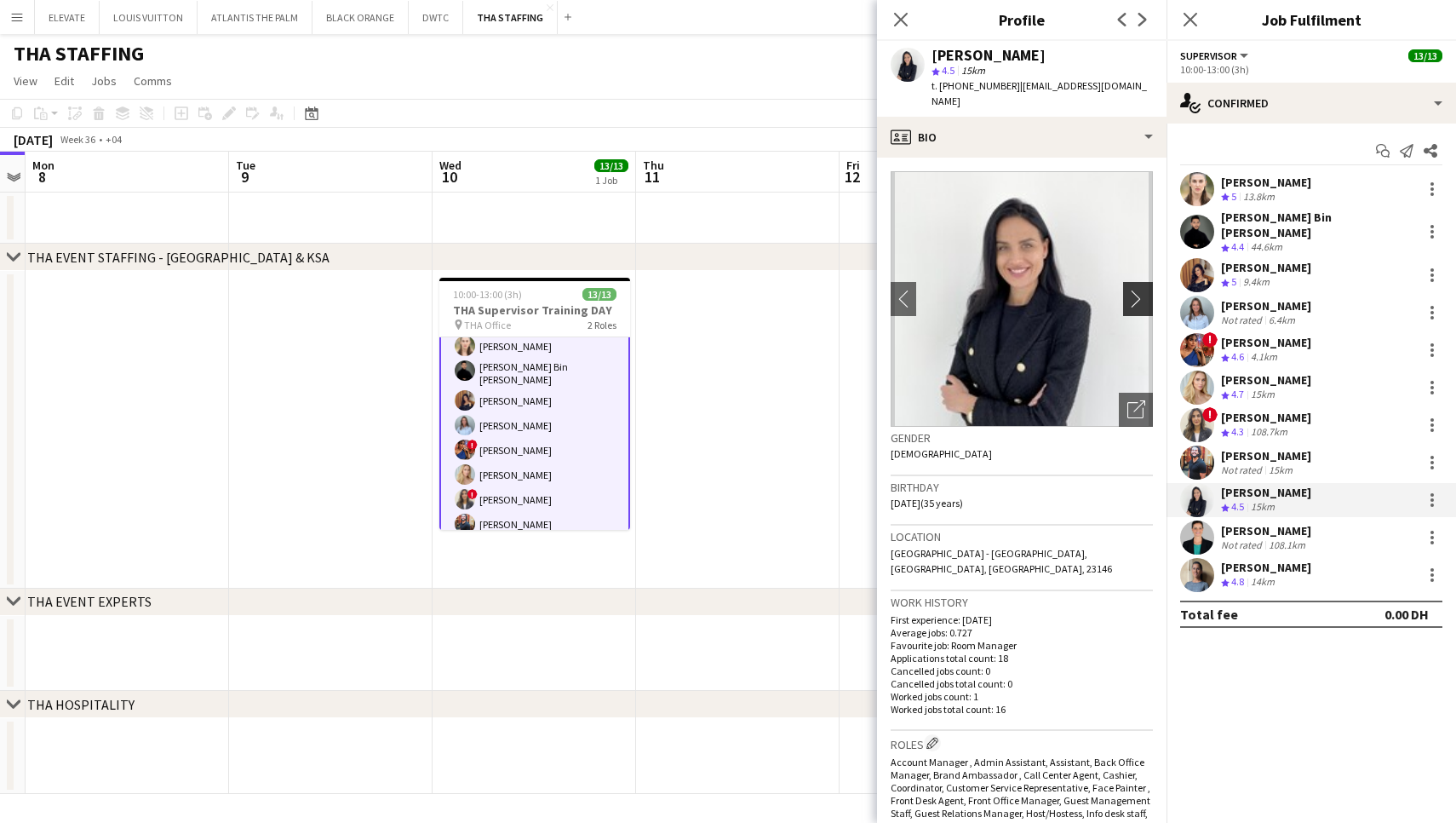
click at [1134, 297] on button "chevron-right" at bounding box center [1140, 299] width 34 height 34
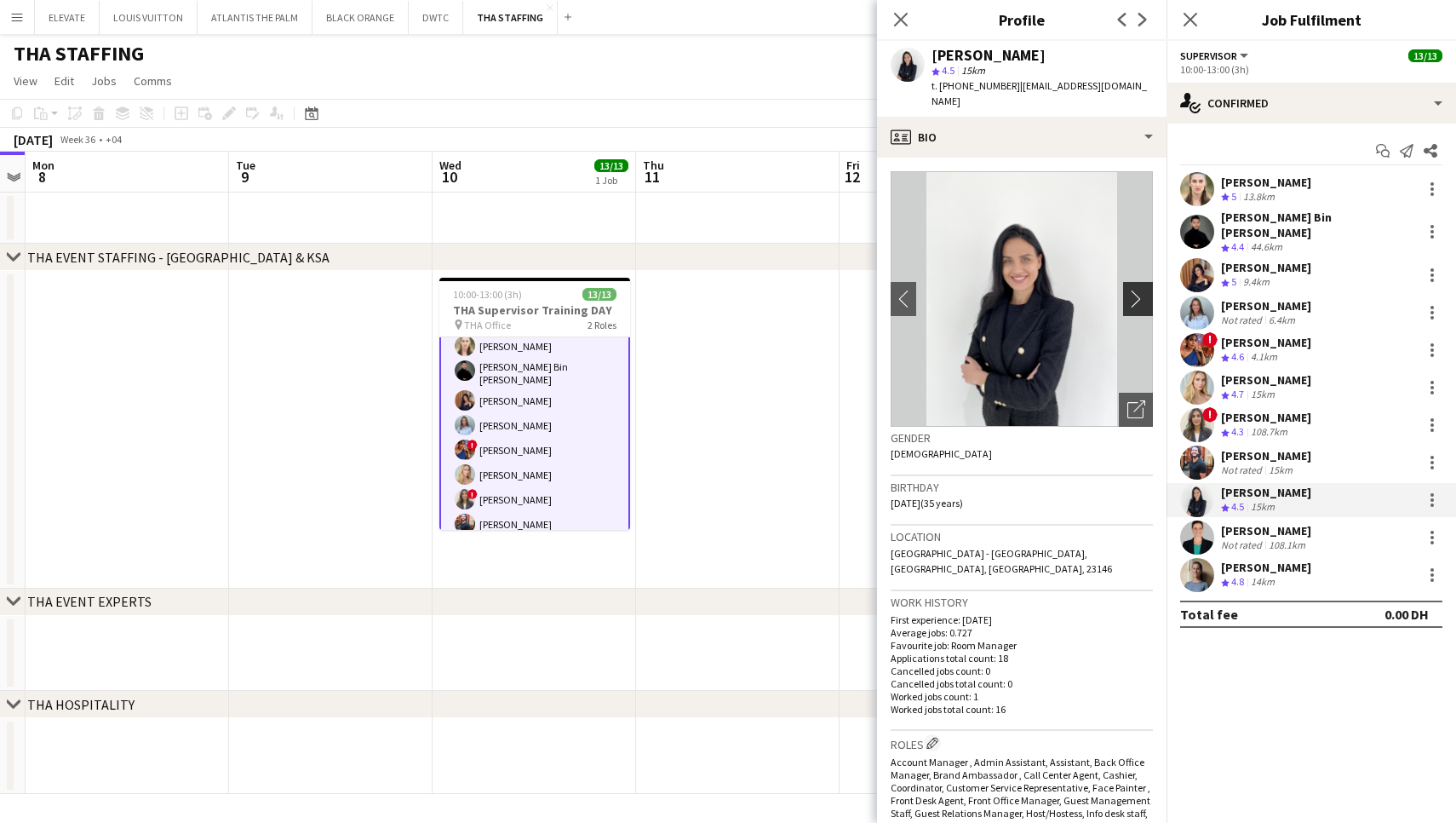
click at [1134, 297] on button "chevron-right" at bounding box center [1140, 299] width 34 height 34
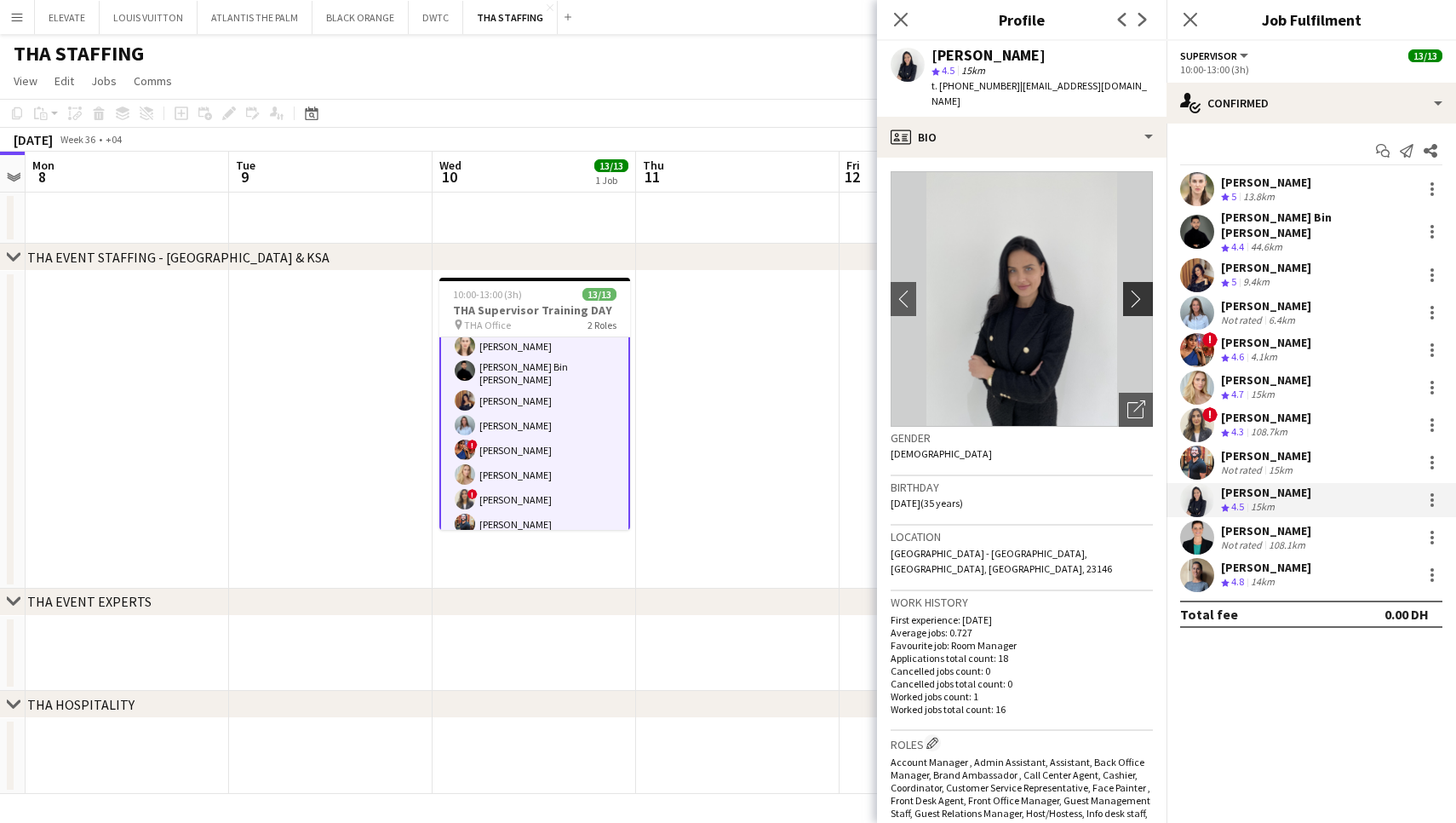
click at [1134, 297] on button "chevron-right" at bounding box center [1140, 299] width 34 height 34
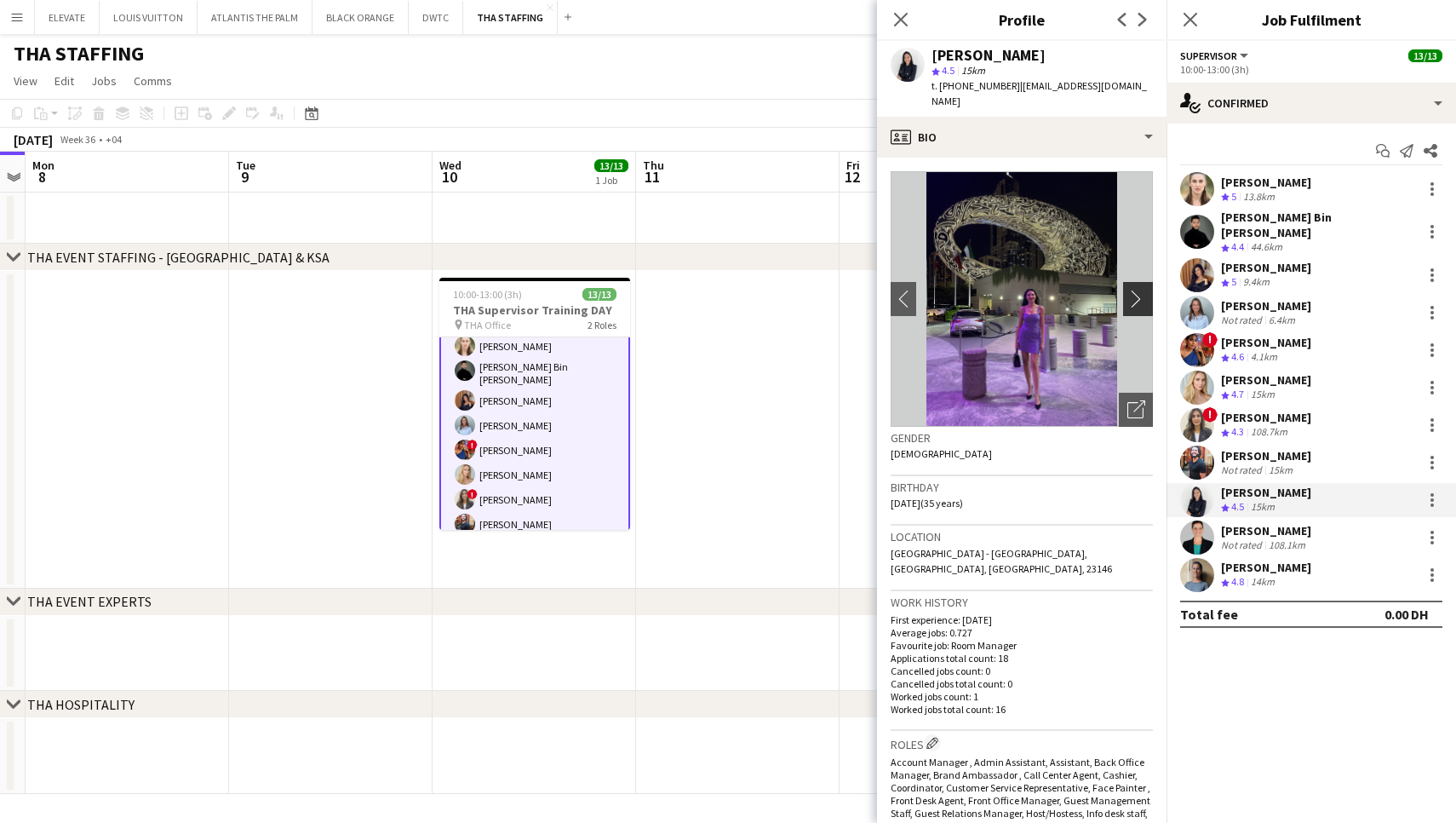
click at [1134, 297] on button "chevron-right" at bounding box center [1140, 299] width 34 height 34
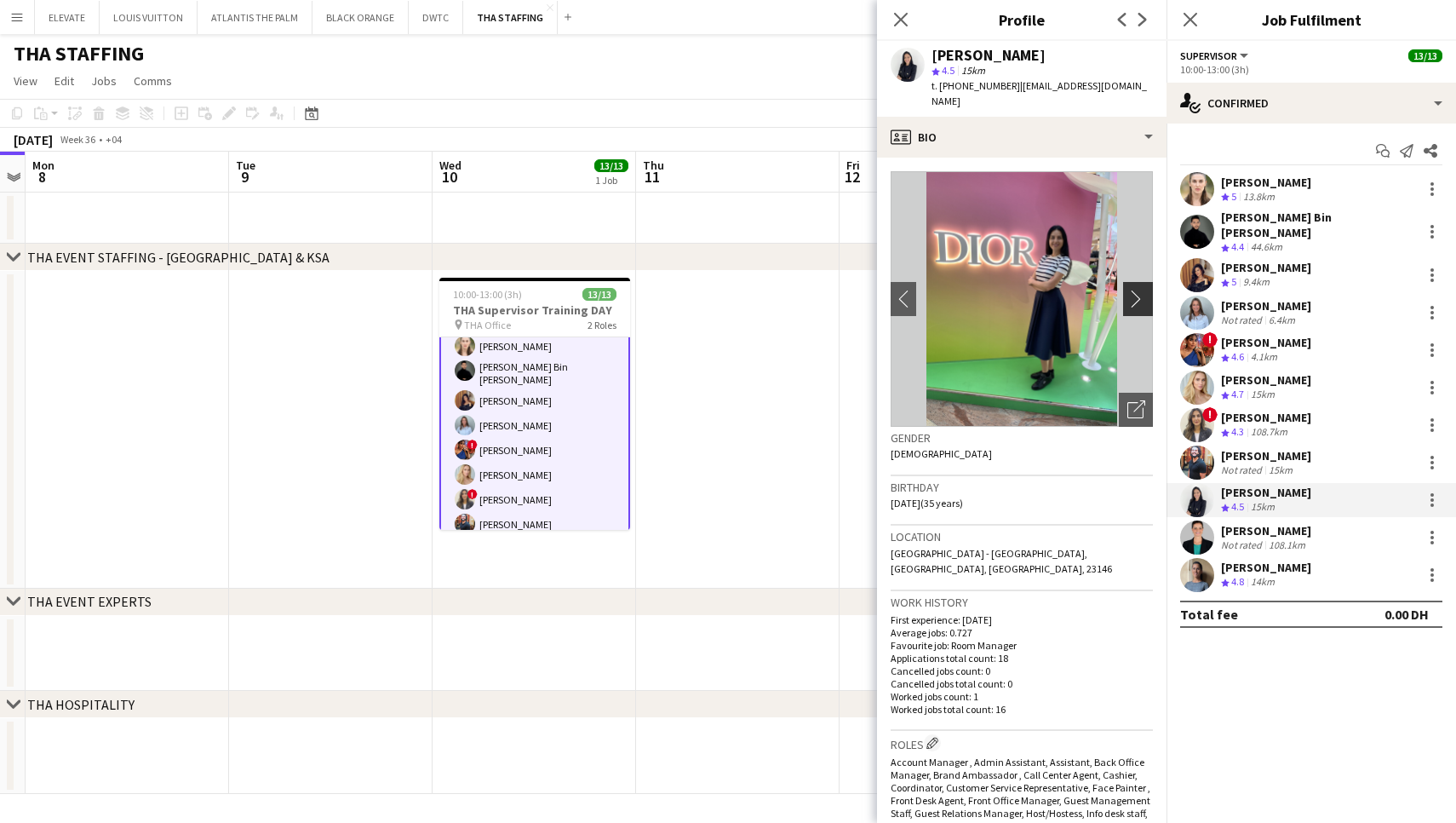
click at [1134, 297] on button "chevron-right" at bounding box center [1140, 299] width 34 height 34
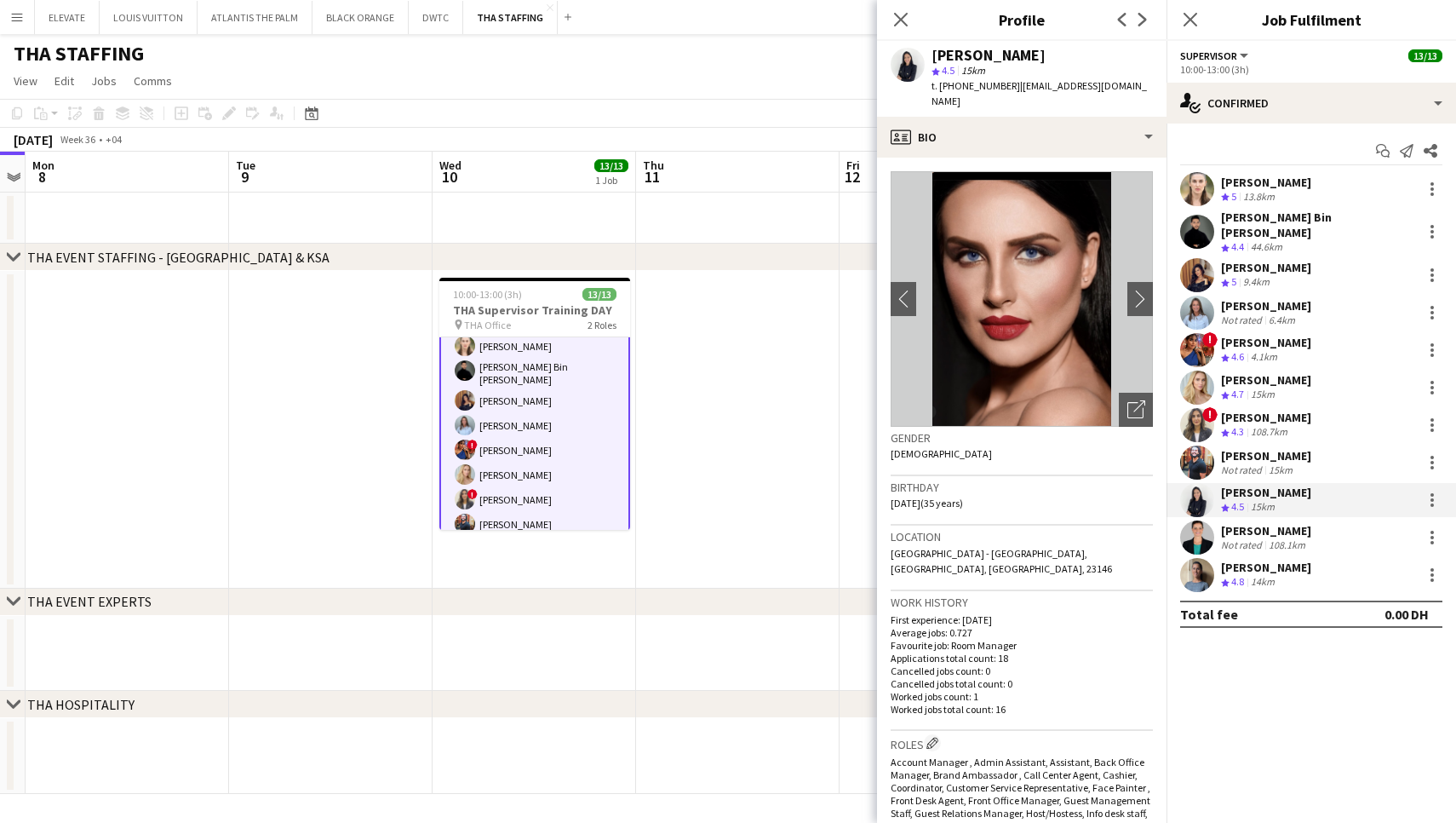
click at [1207, 521] on app-user-avatar at bounding box center [1197, 538] width 34 height 34
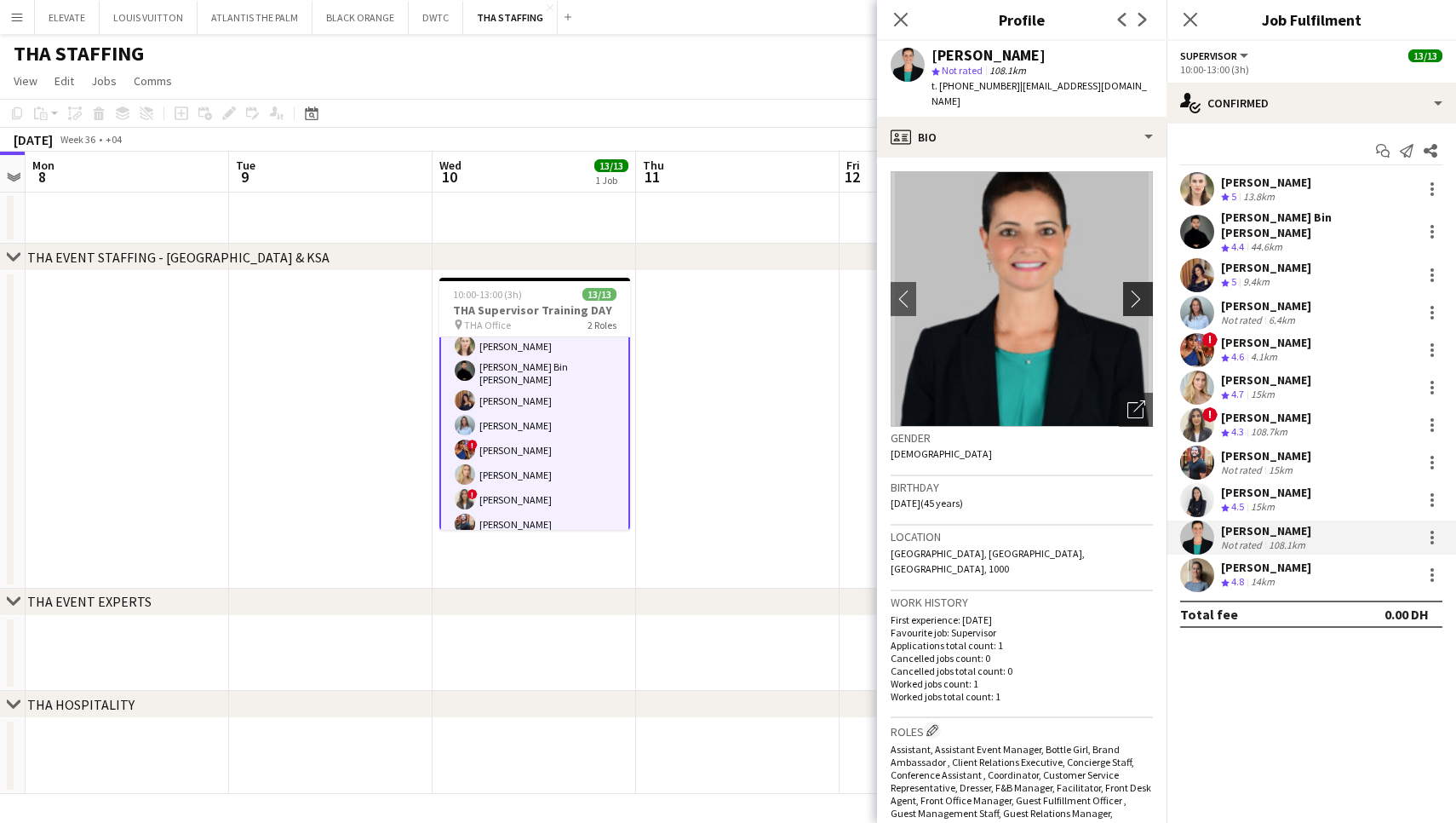
click at [1141, 294] on button "chevron-right" at bounding box center [1140, 299] width 34 height 34
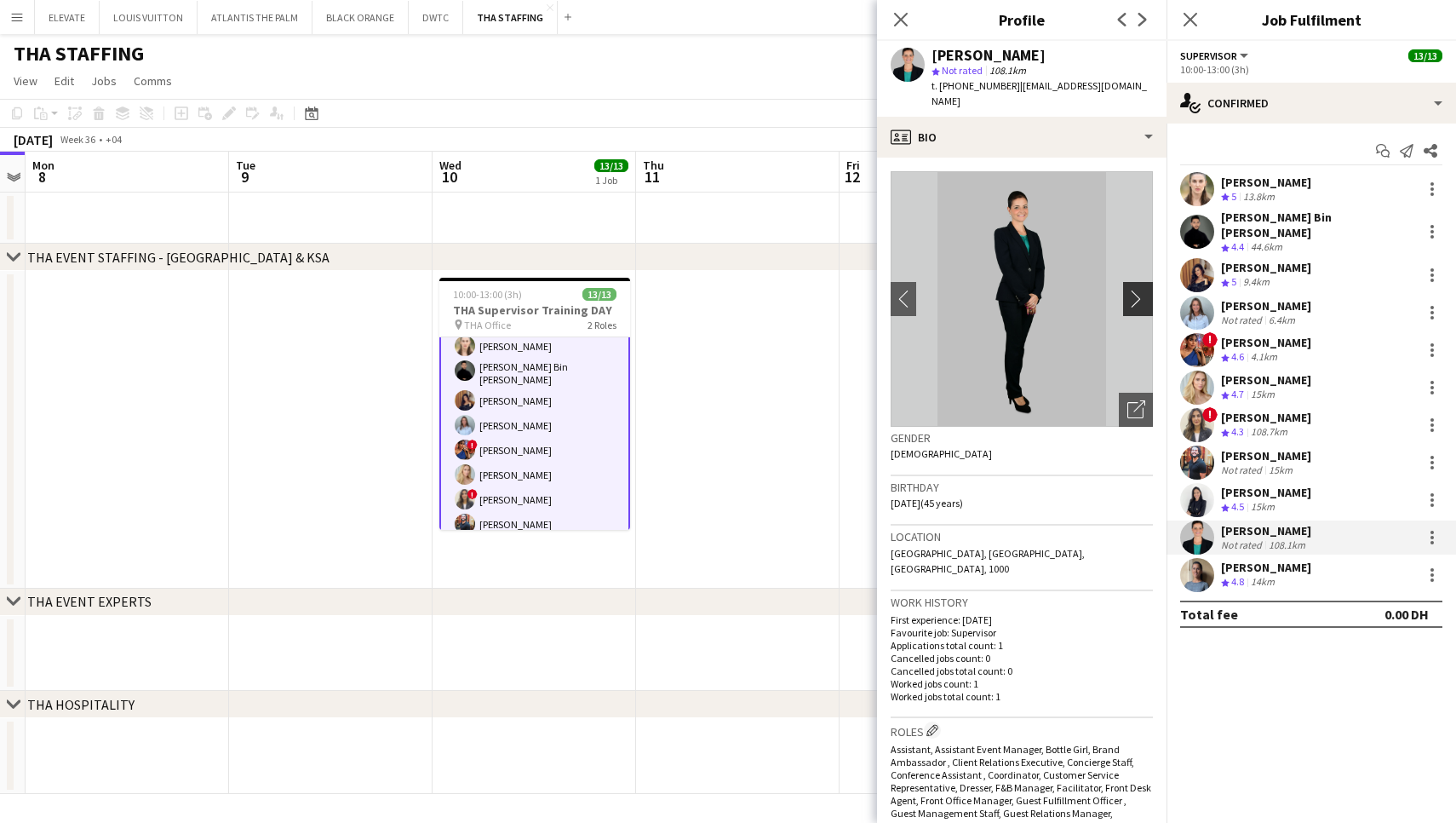
click at [1141, 294] on button "chevron-right" at bounding box center [1140, 299] width 34 height 34
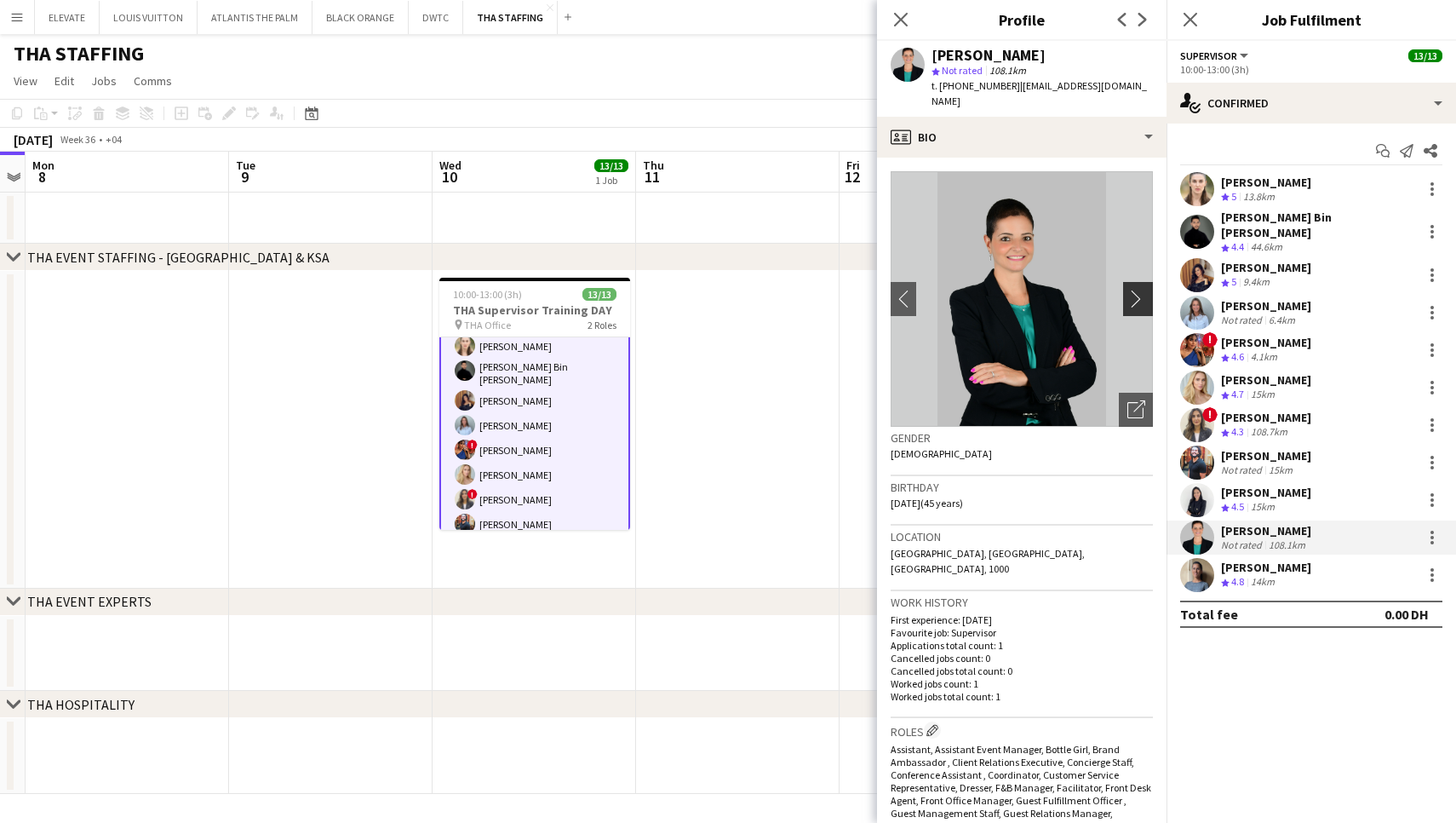
click at [1141, 294] on button "chevron-right" at bounding box center [1140, 299] width 34 height 34
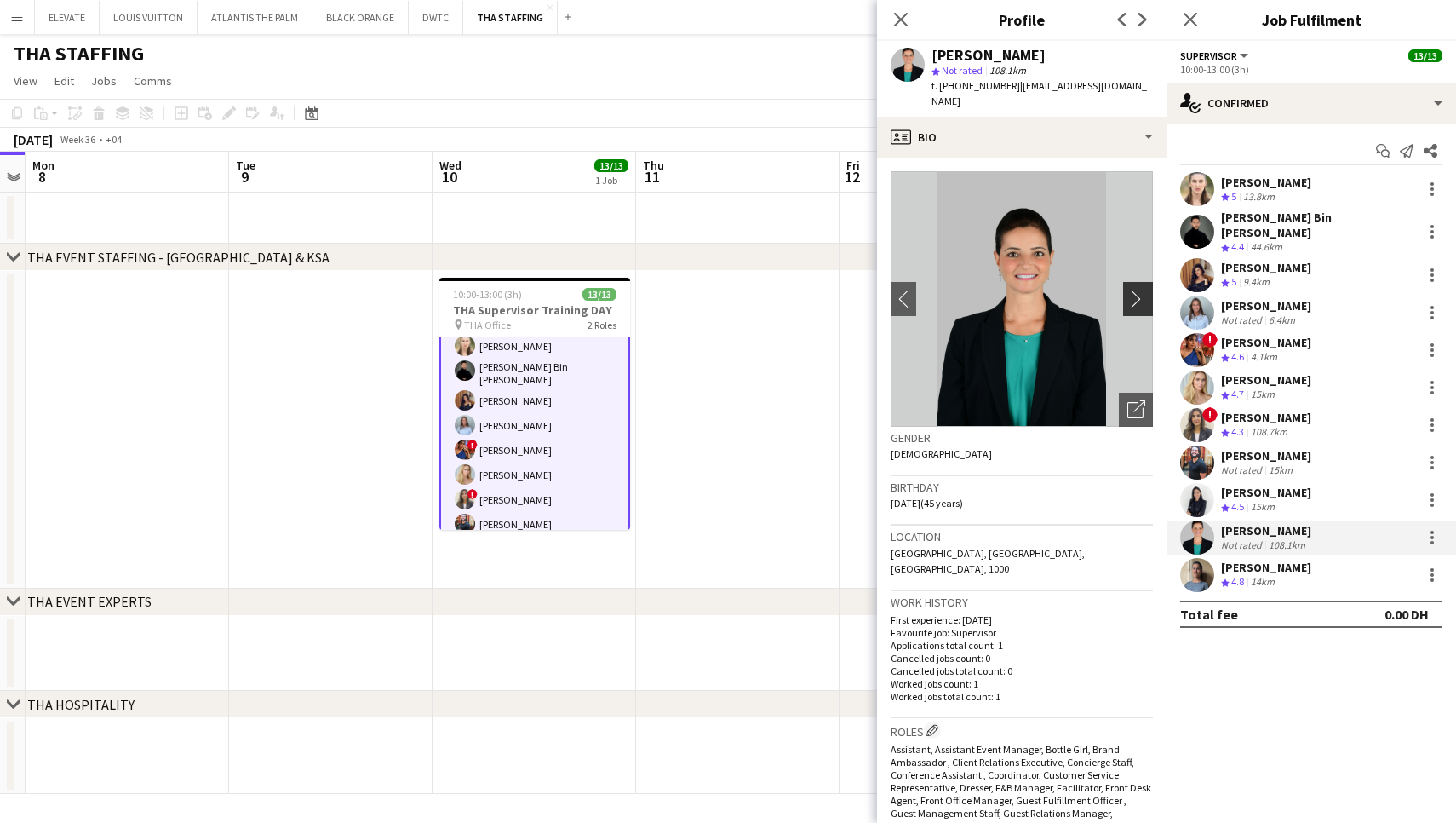
click at [1141, 294] on button "chevron-right" at bounding box center [1140, 299] width 34 height 34
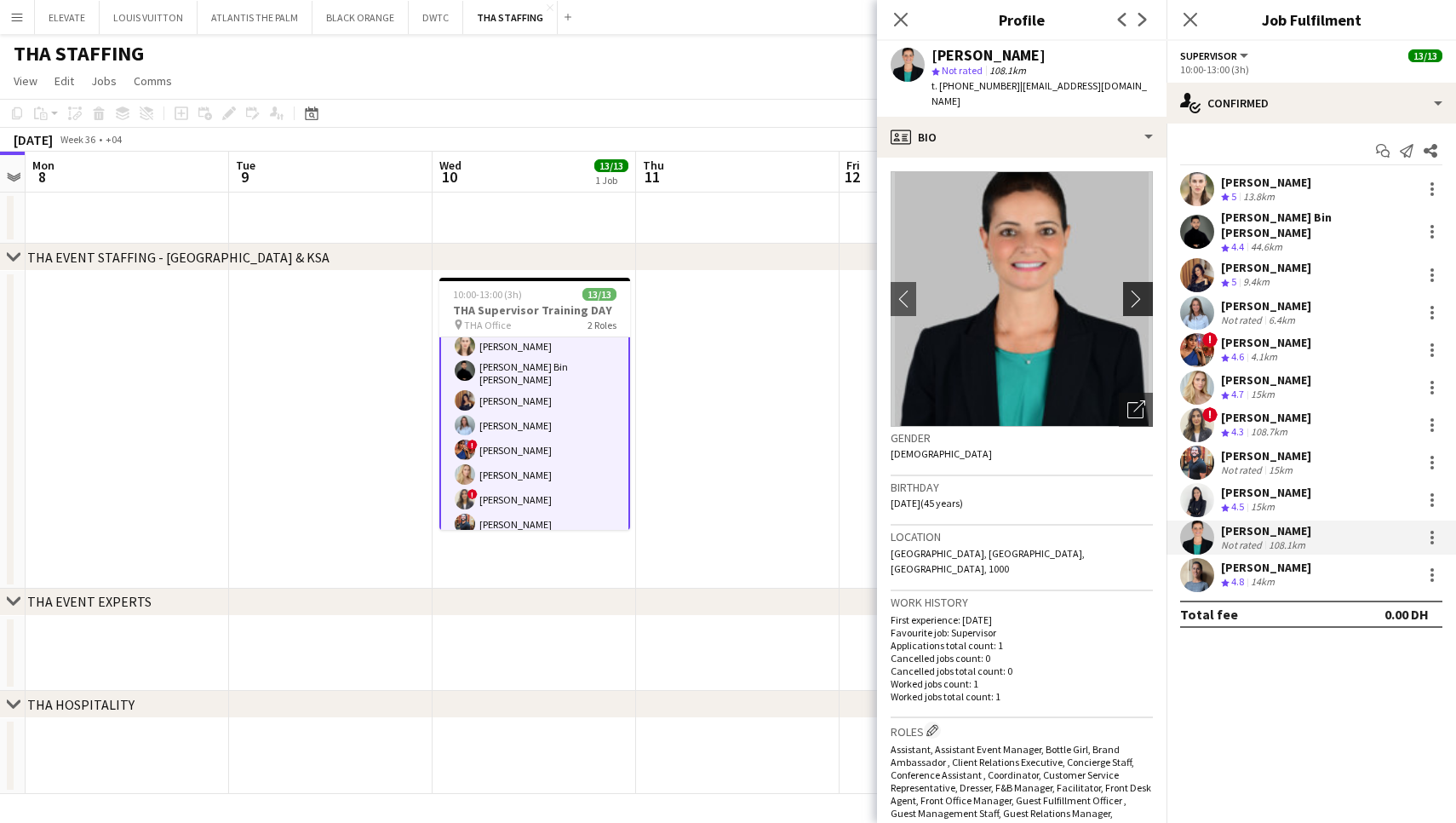
click at [1141, 294] on button "chevron-right" at bounding box center [1140, 299] width 34 height 34
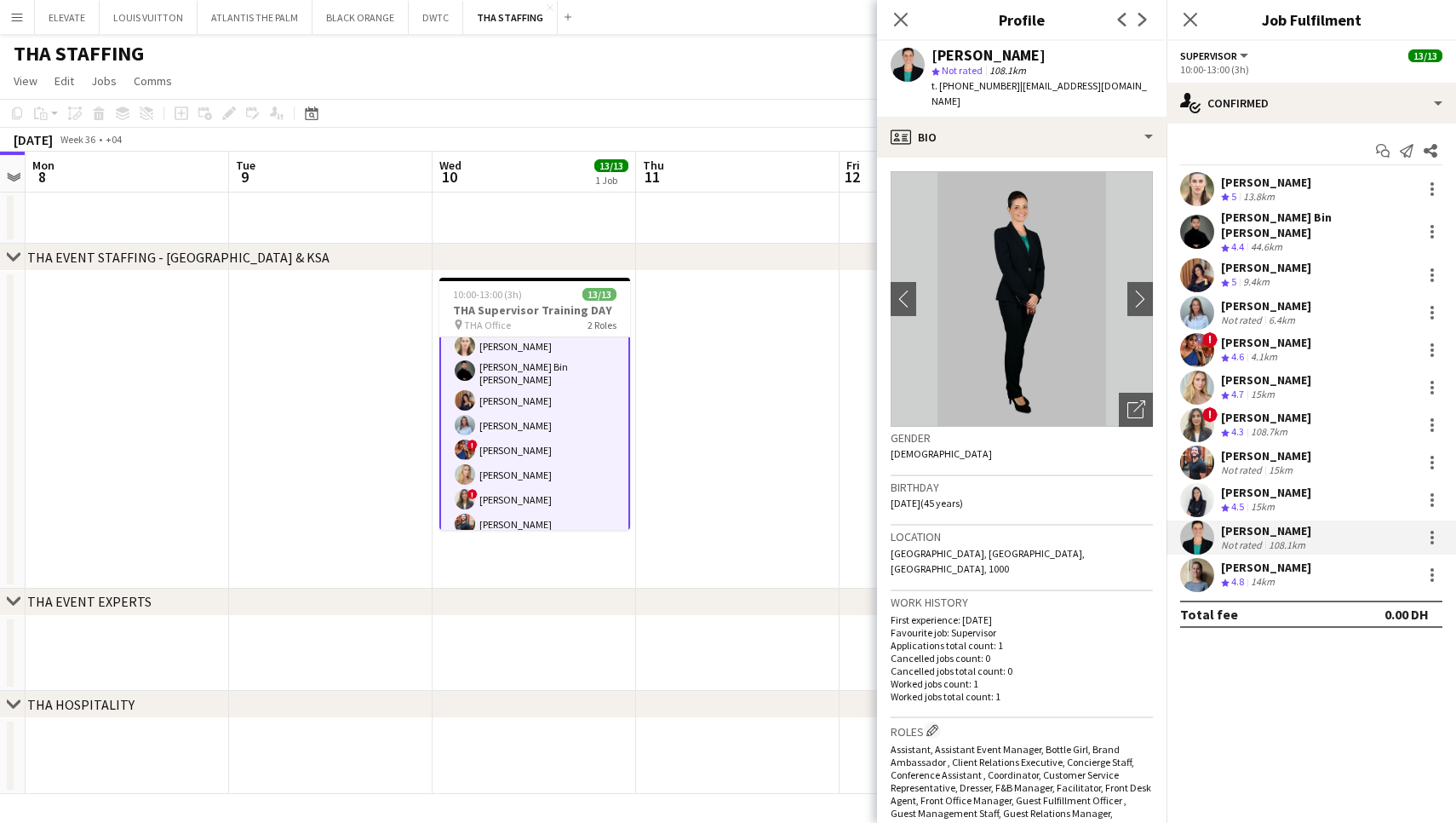
click at [1257, 559] on div "[PERSON_NAME]" at bounding box center [1266, 567] width 91 height 15
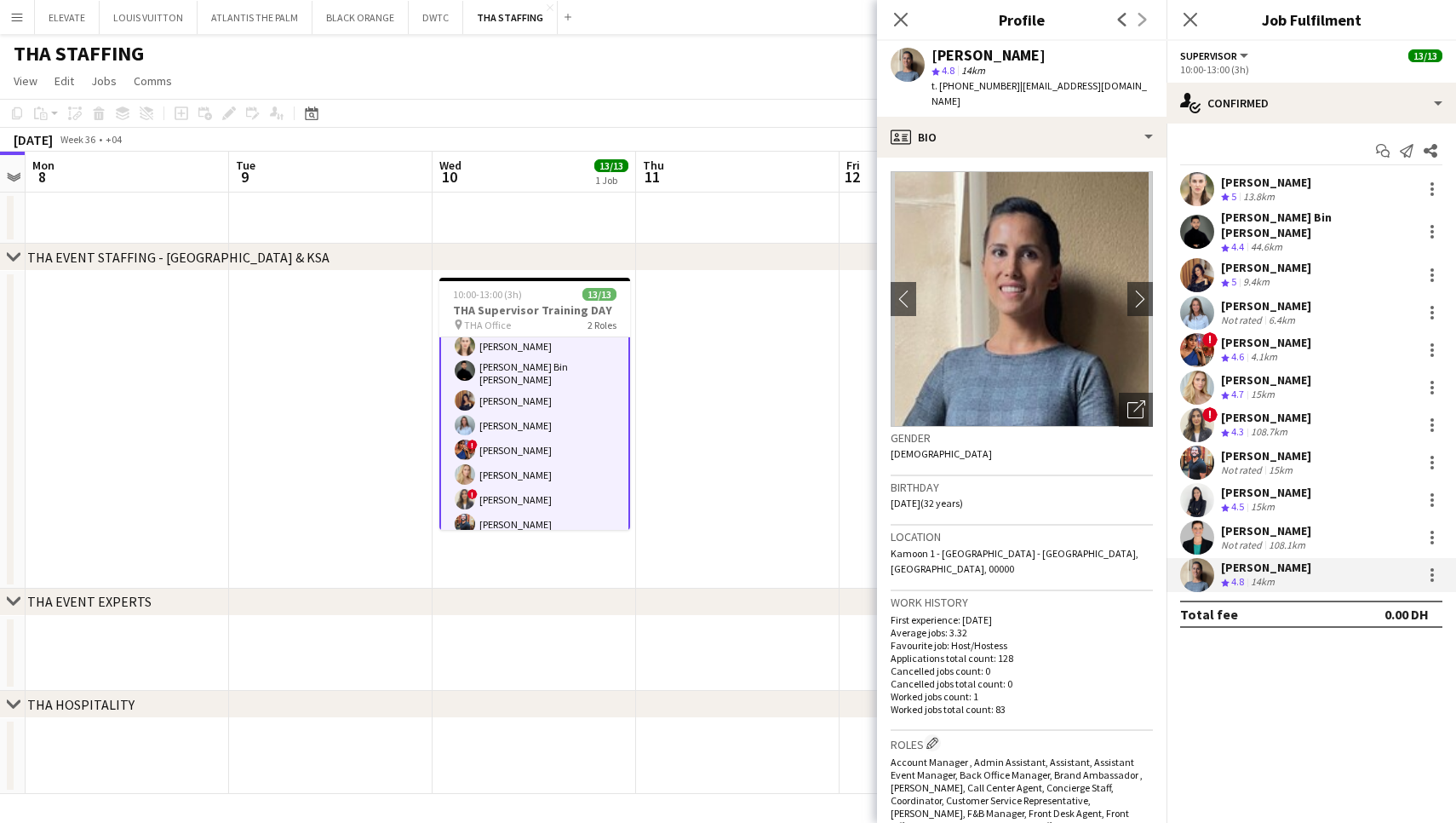
scroll to position [0, 0]
click at [1244, 199] on div "13.8km" at bounding box center [1259, 197] width 39 height 14
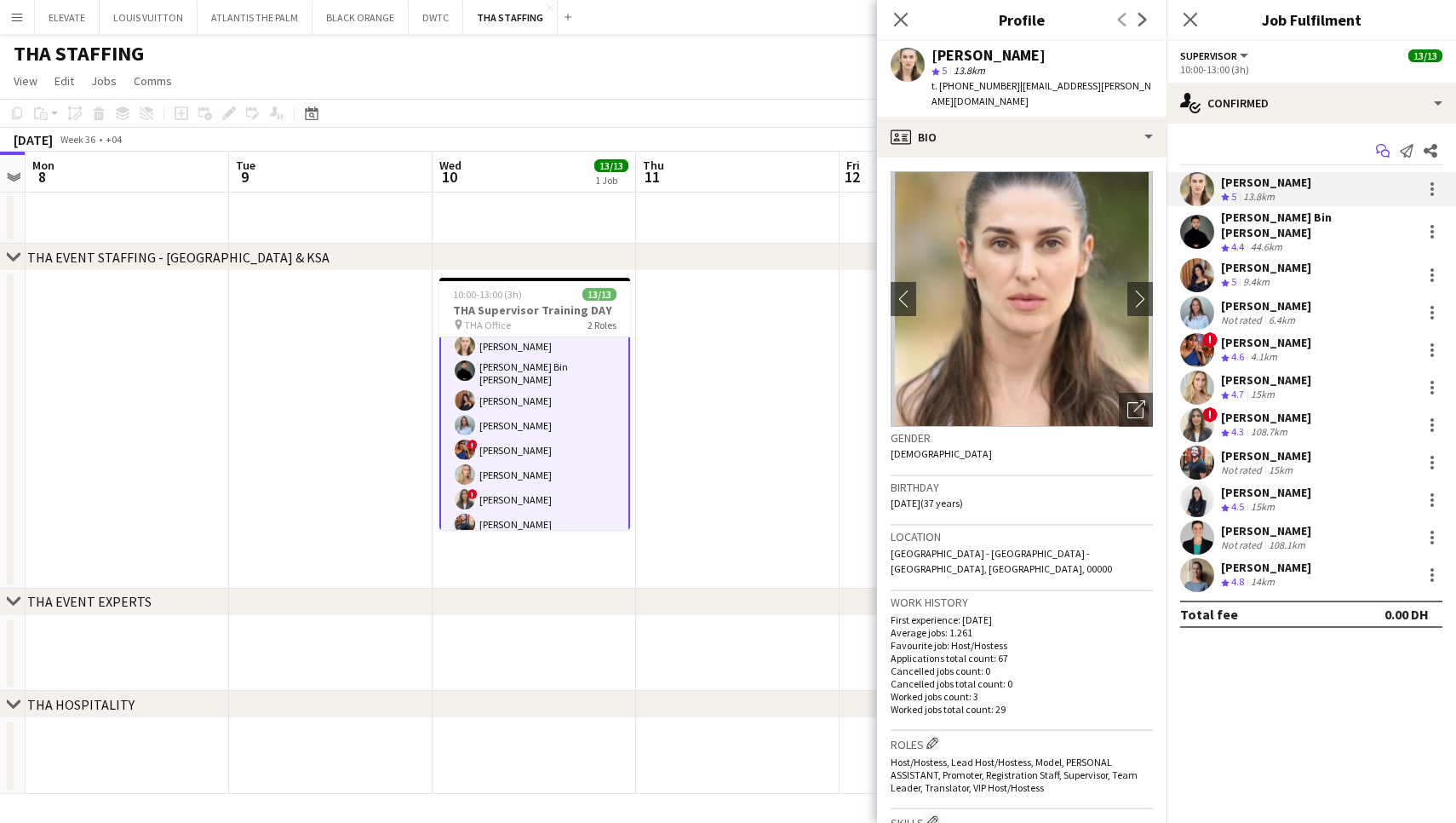
click at [1385, 149] on icon "Start chat" at bounding box center [1382, 150] width 13 height 13
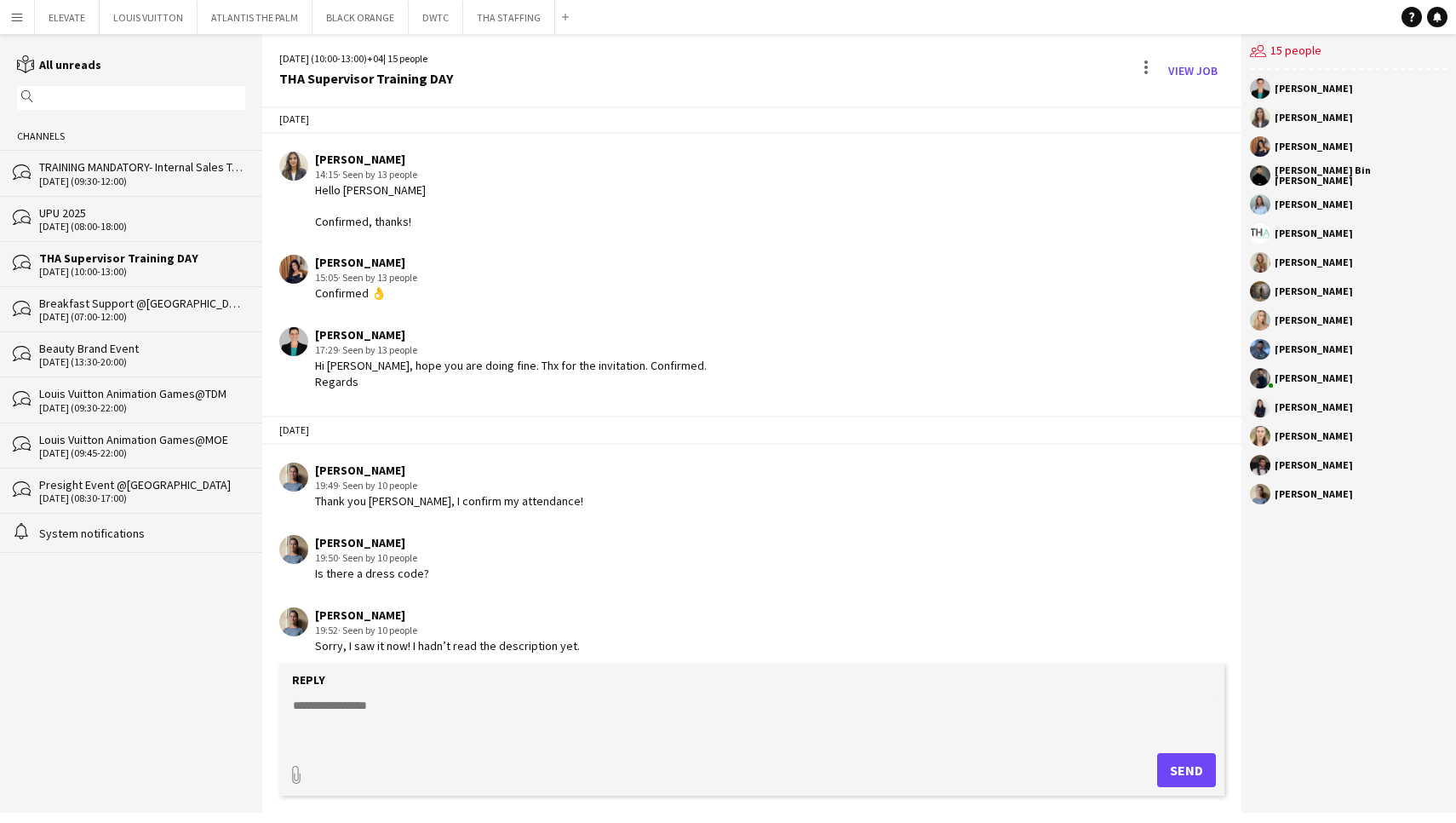
scroll to position [1065, 0]
